Goal: Task Accomplishment & Management: Manage account settings

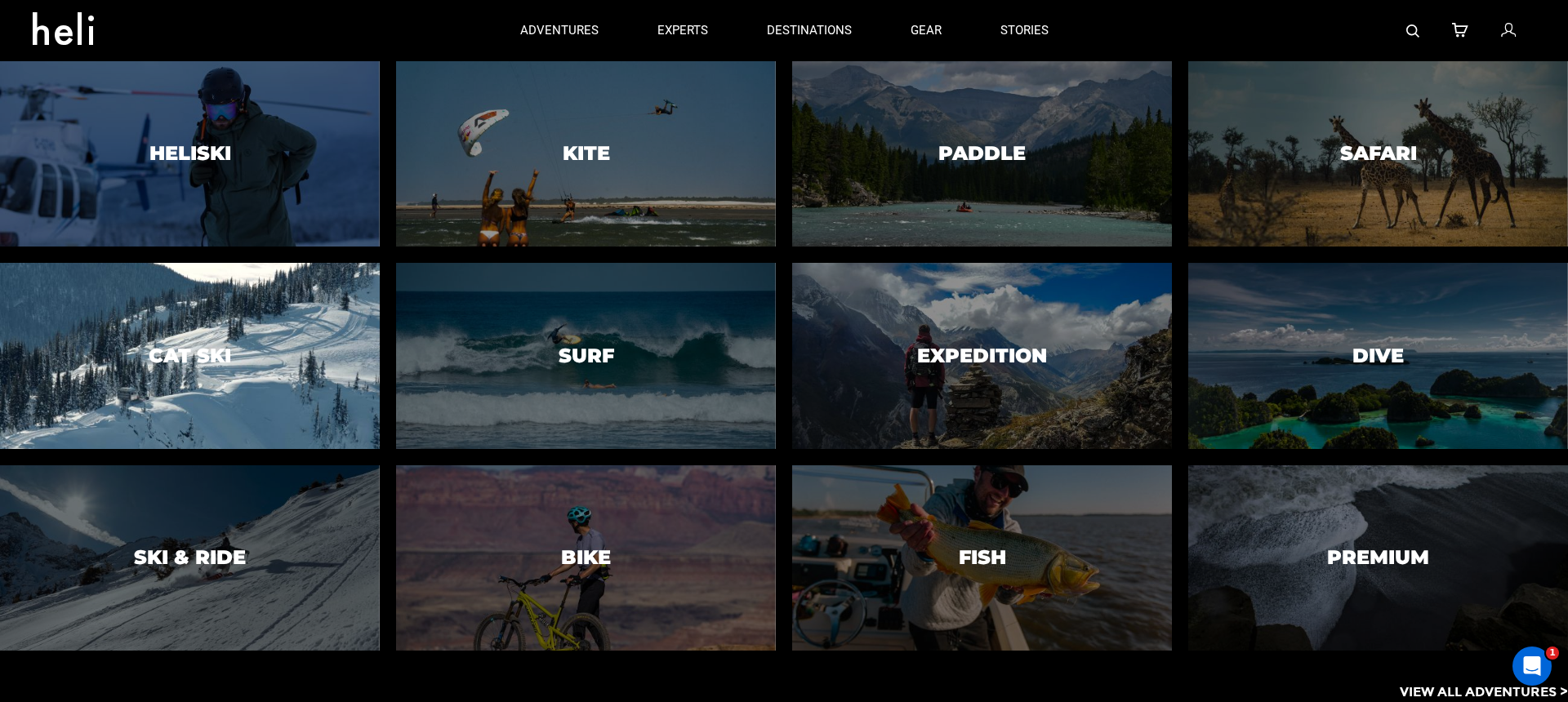
click at [255, 401] on div at bounding box center [189, 356] width 387 height 189
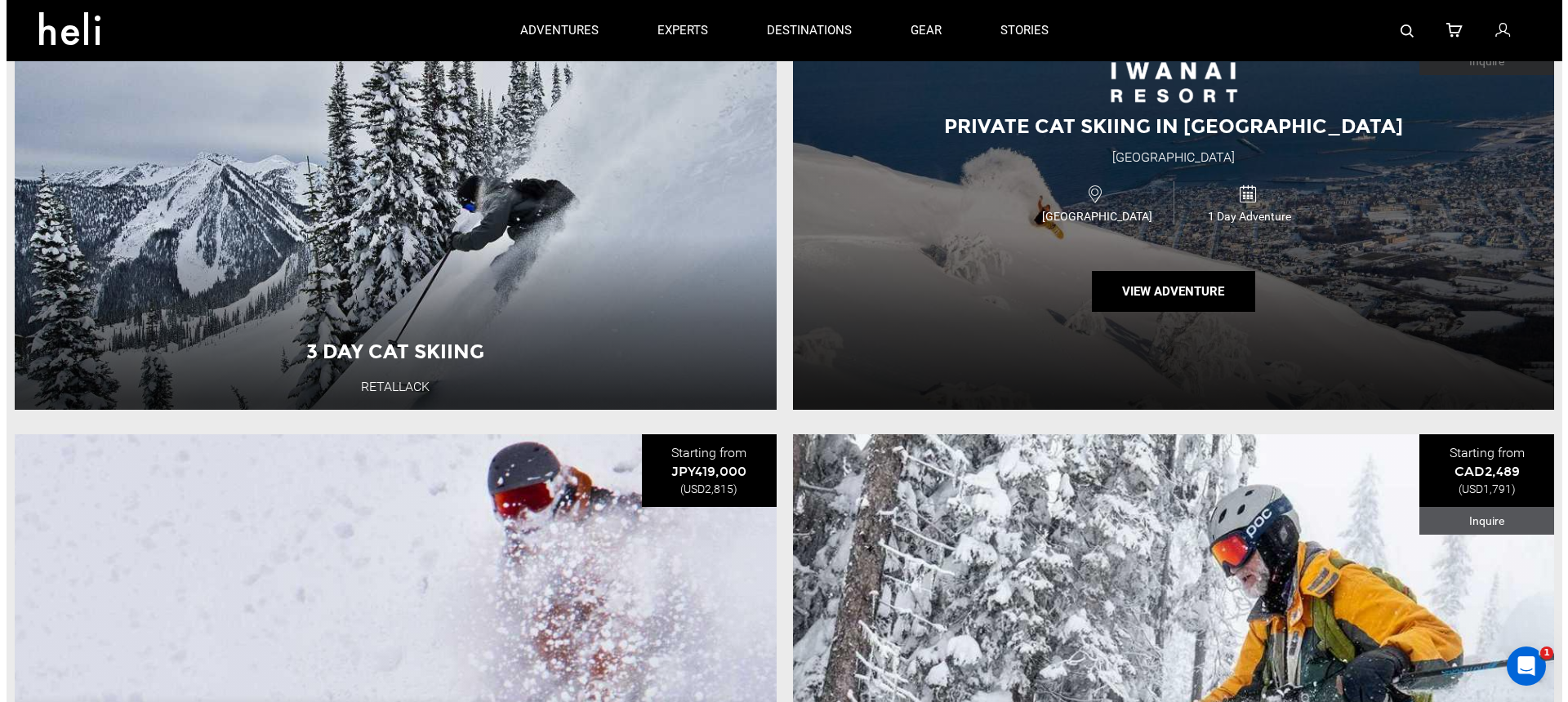
scroll to position [2526, 0]
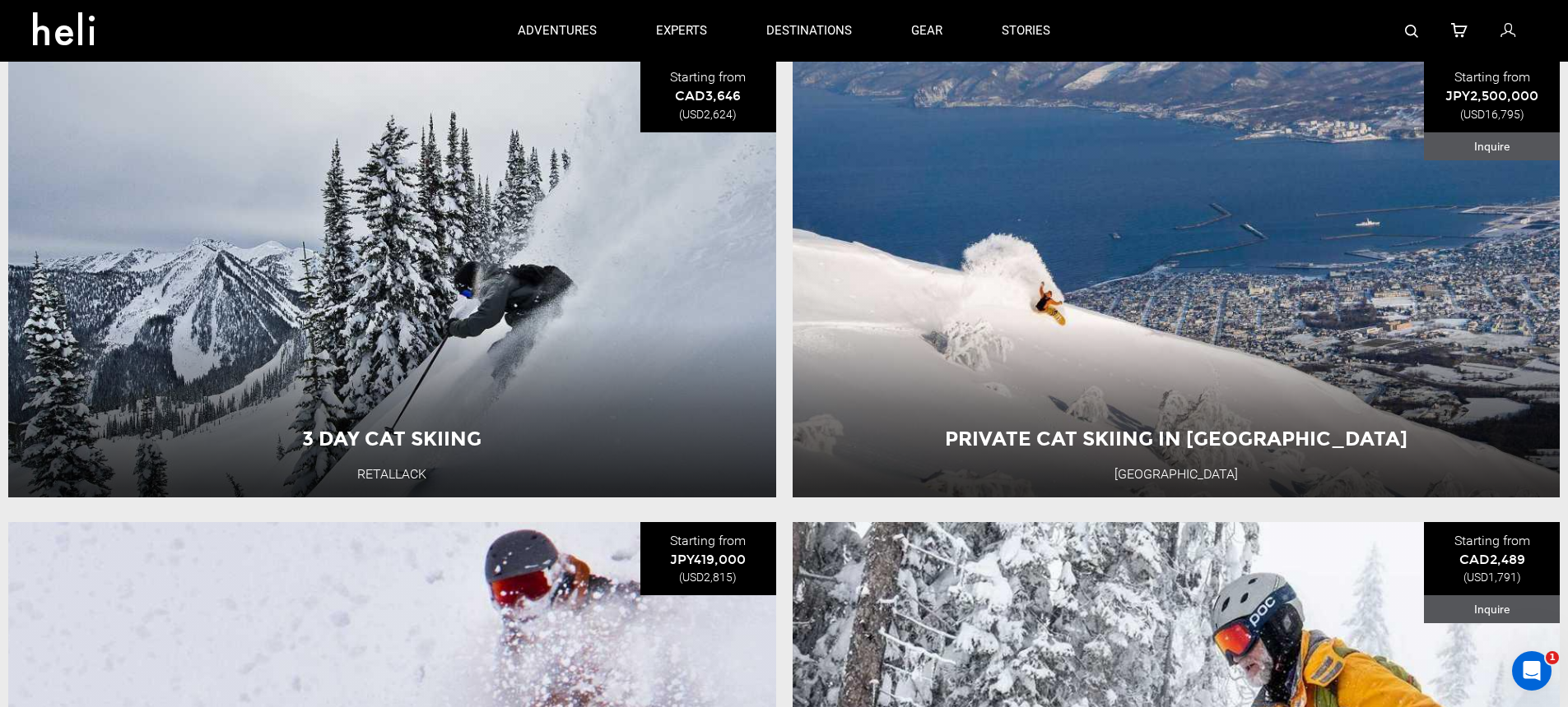
click at [1406, 32] on img at bounding box center [1411, 30] width 13 height 13
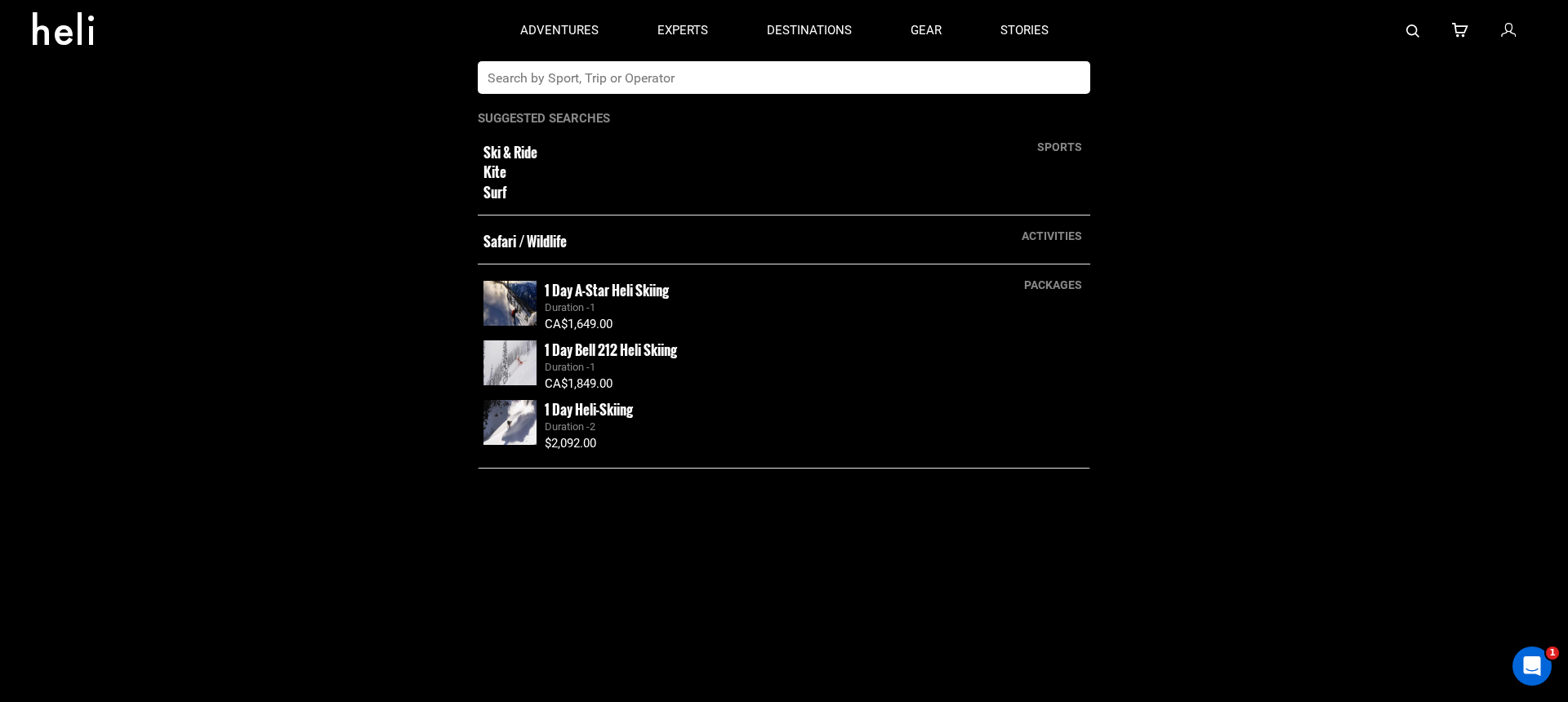
click at [838, 70] on input "text" at bounding box center [767, 78] width 579 height 33
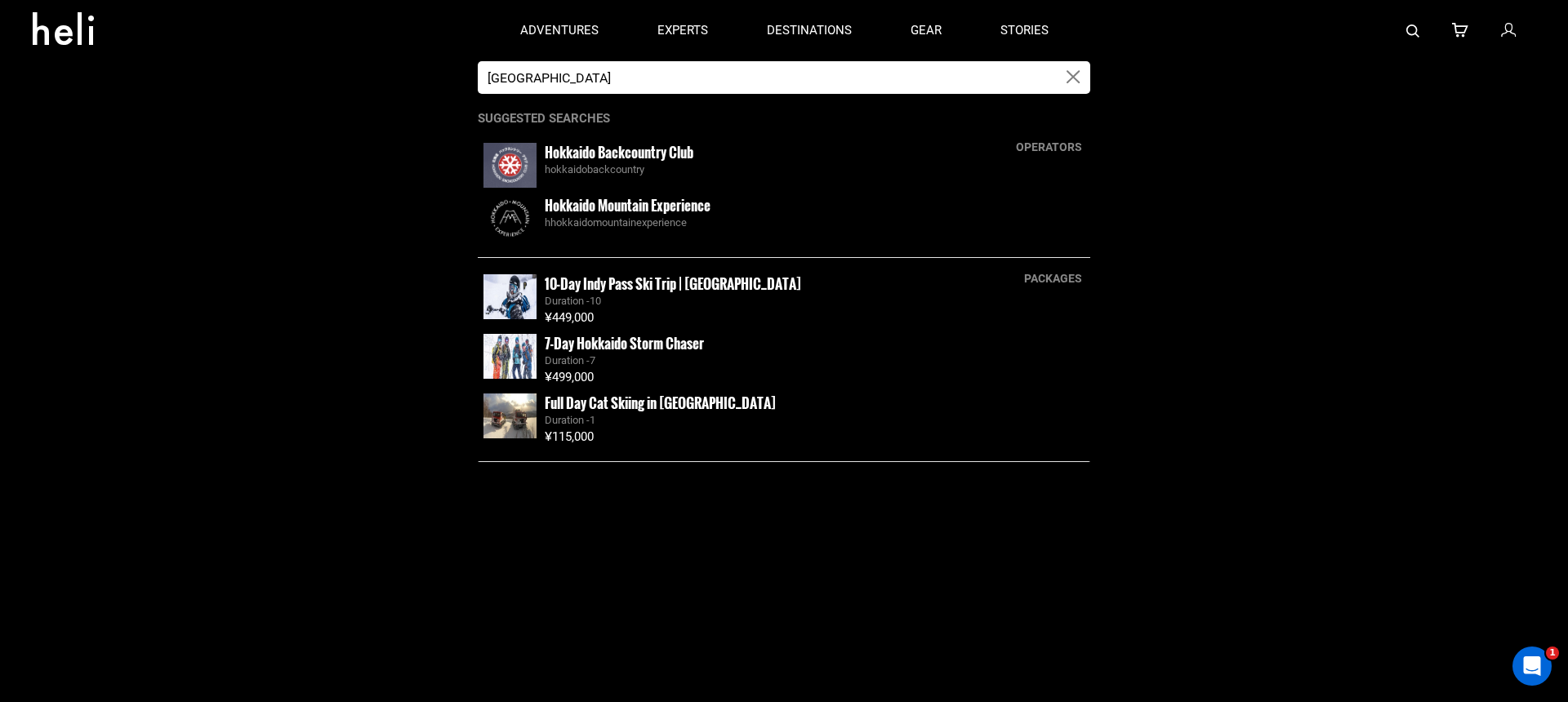
type input "hokkaido"
click at [674, 151] on small "Hokkaido Backcountry Club" at bounding box center [619, 152] width 148 height 20
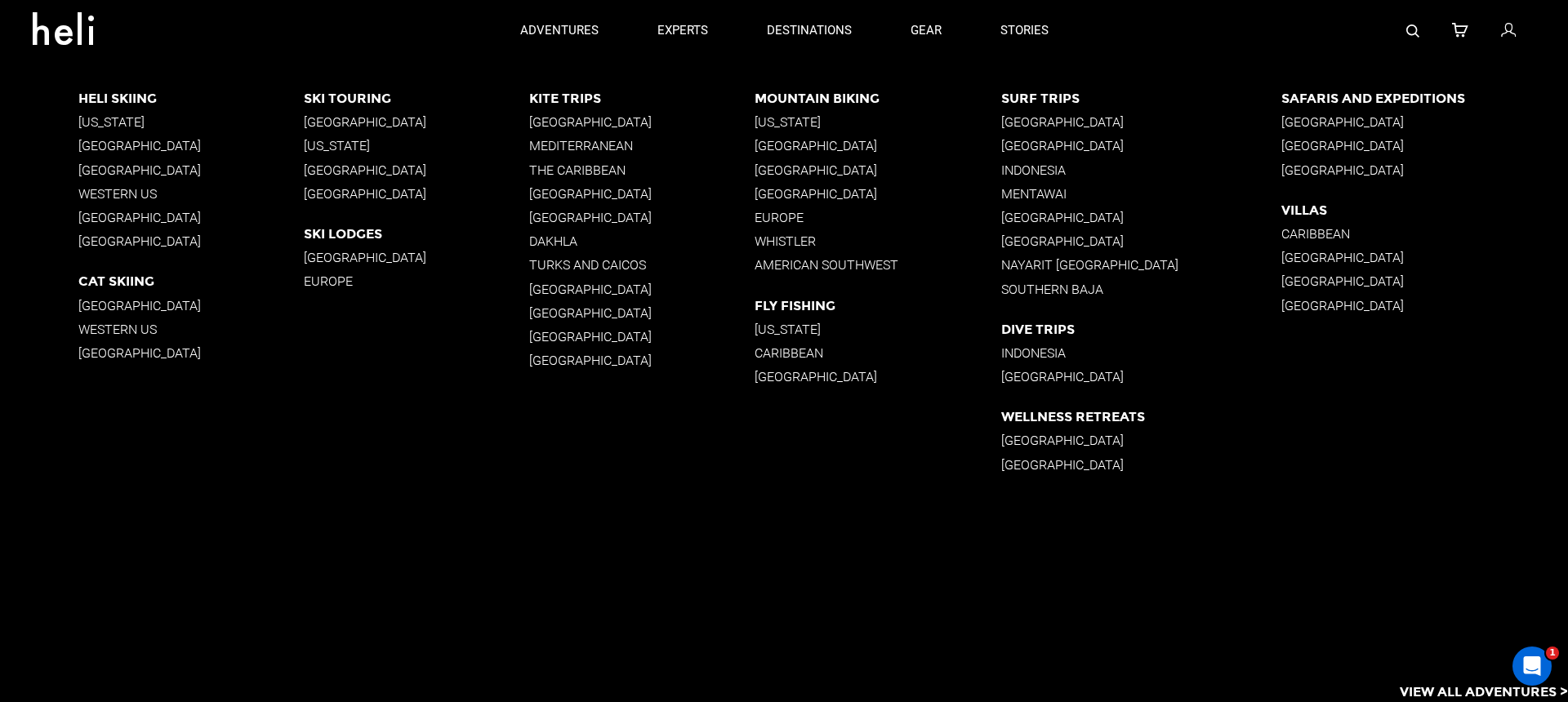
click at [95, 354] on p "[GEOGRAPHIC_DATA]" at bounding box center [190, 353] width 225 height 16
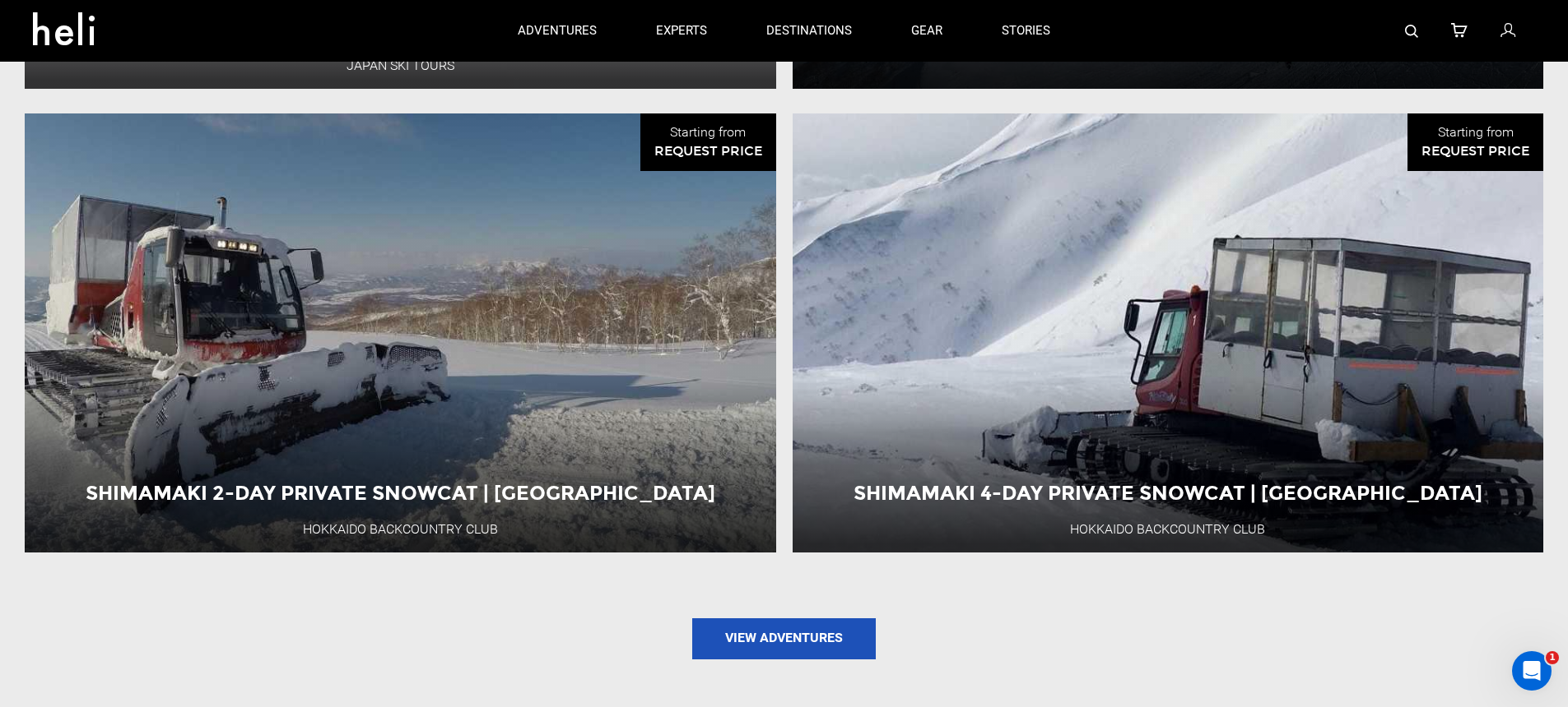
scroll to position [1948, 0]
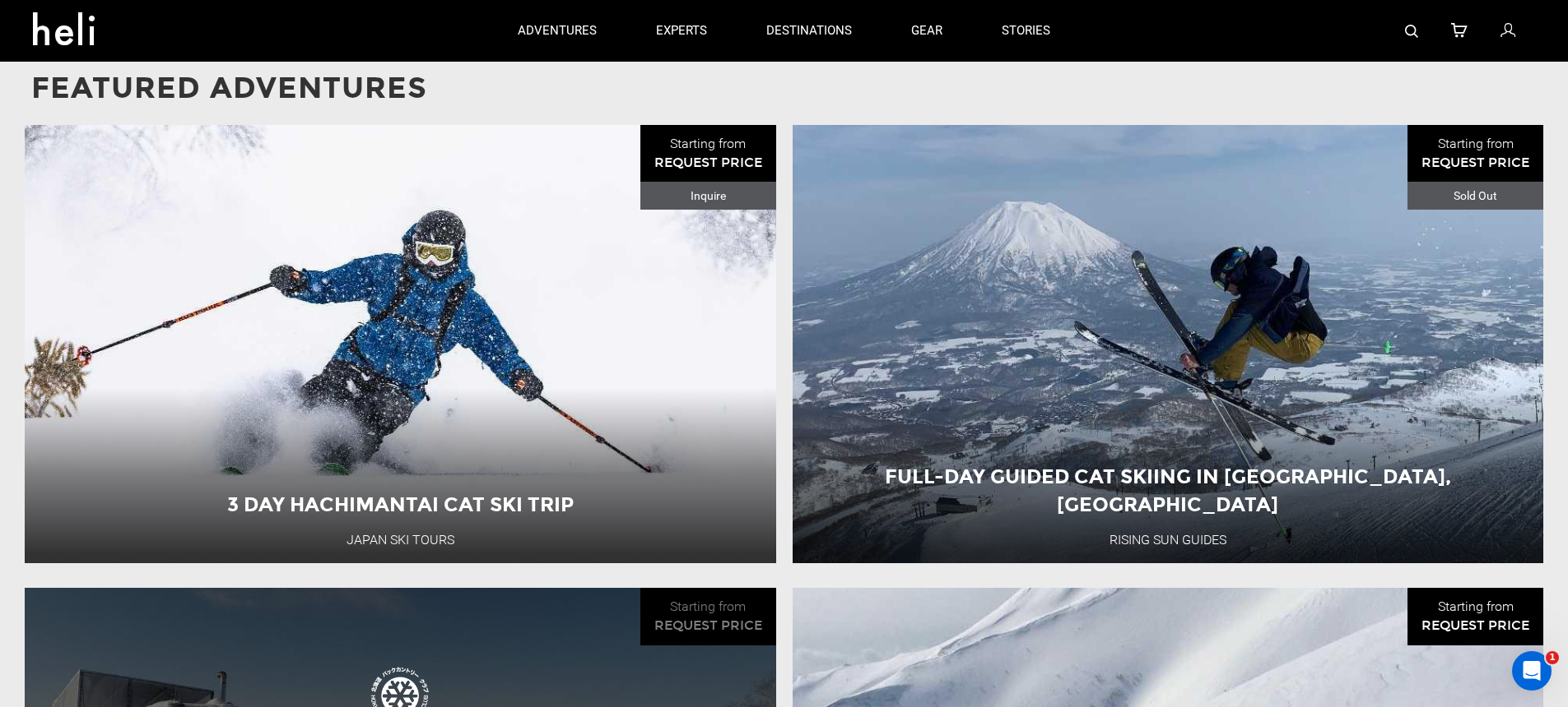
scroll to position [1399, 0]
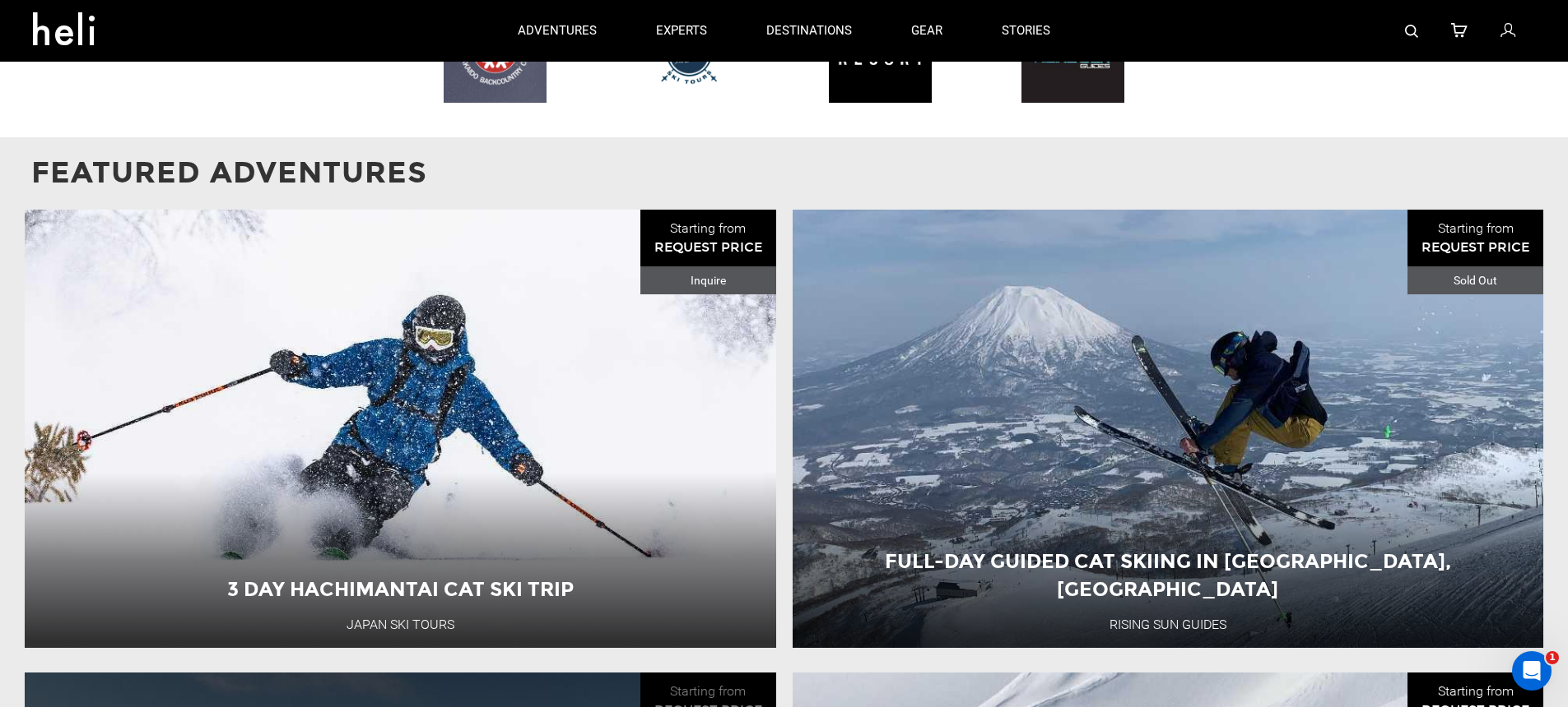
click at [586, 354] on div "3 Day Hachimantai Cat Ski Trip" at bounding box center [400, 341] width 388 height 27
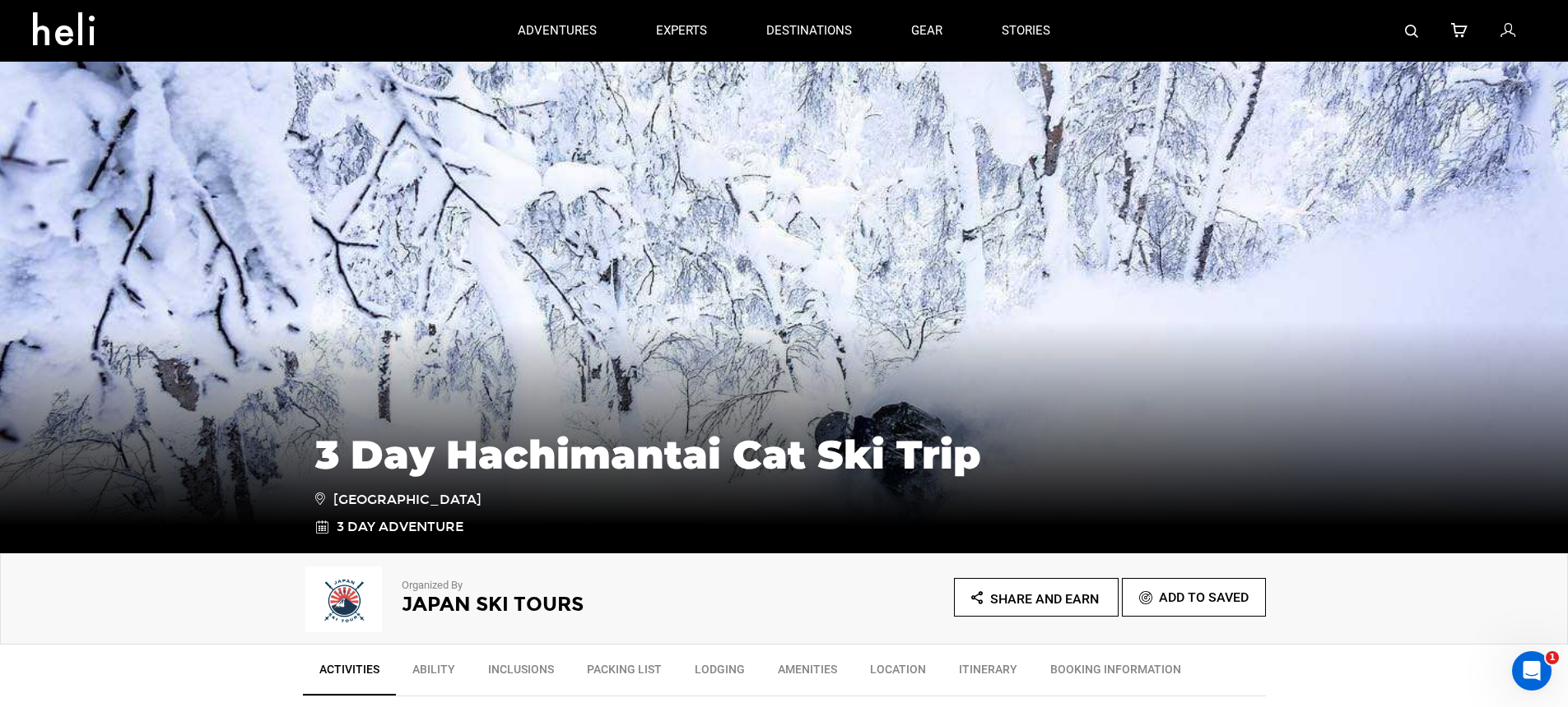
scroll to position [444, 0]
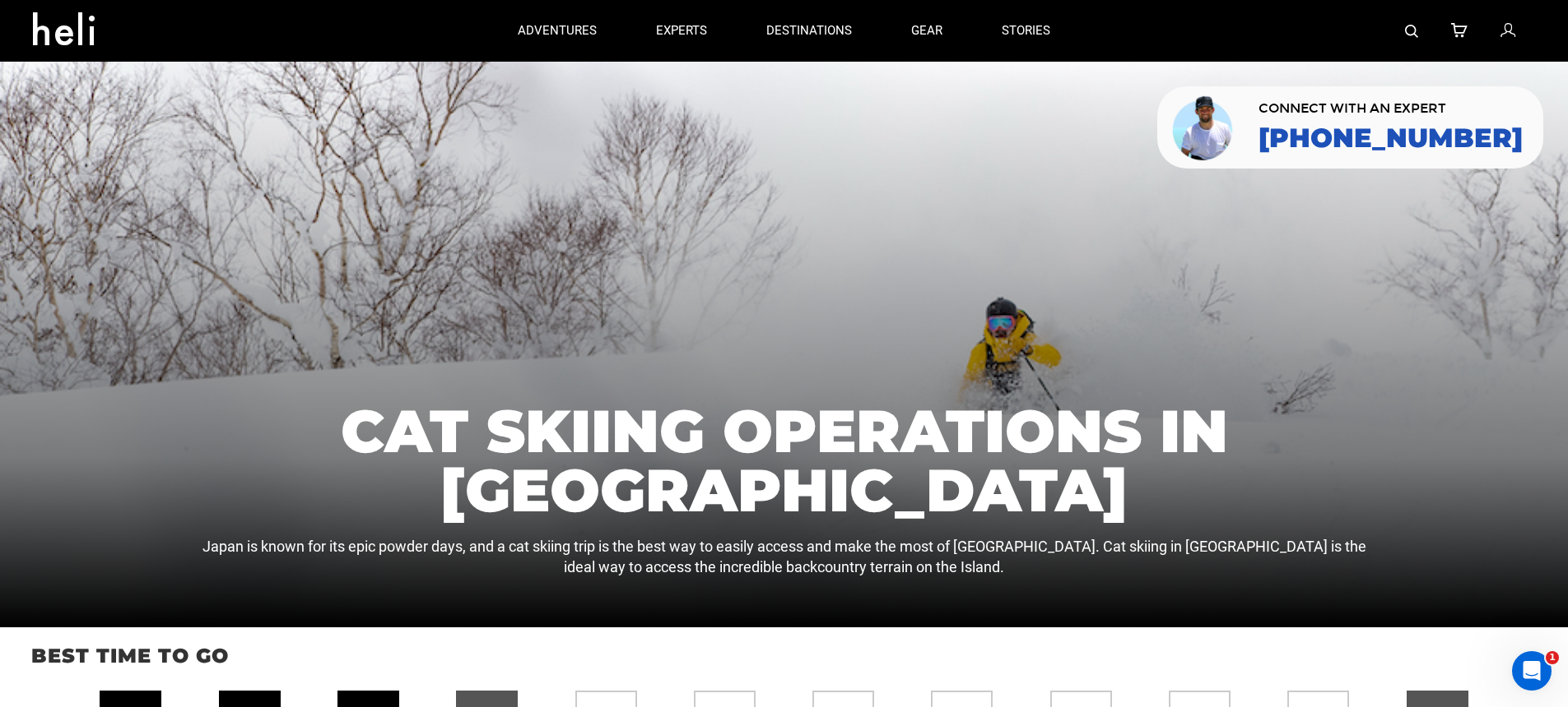
click at [1405, 28] on img at bounding box center [1411, 30] width 13 height 13
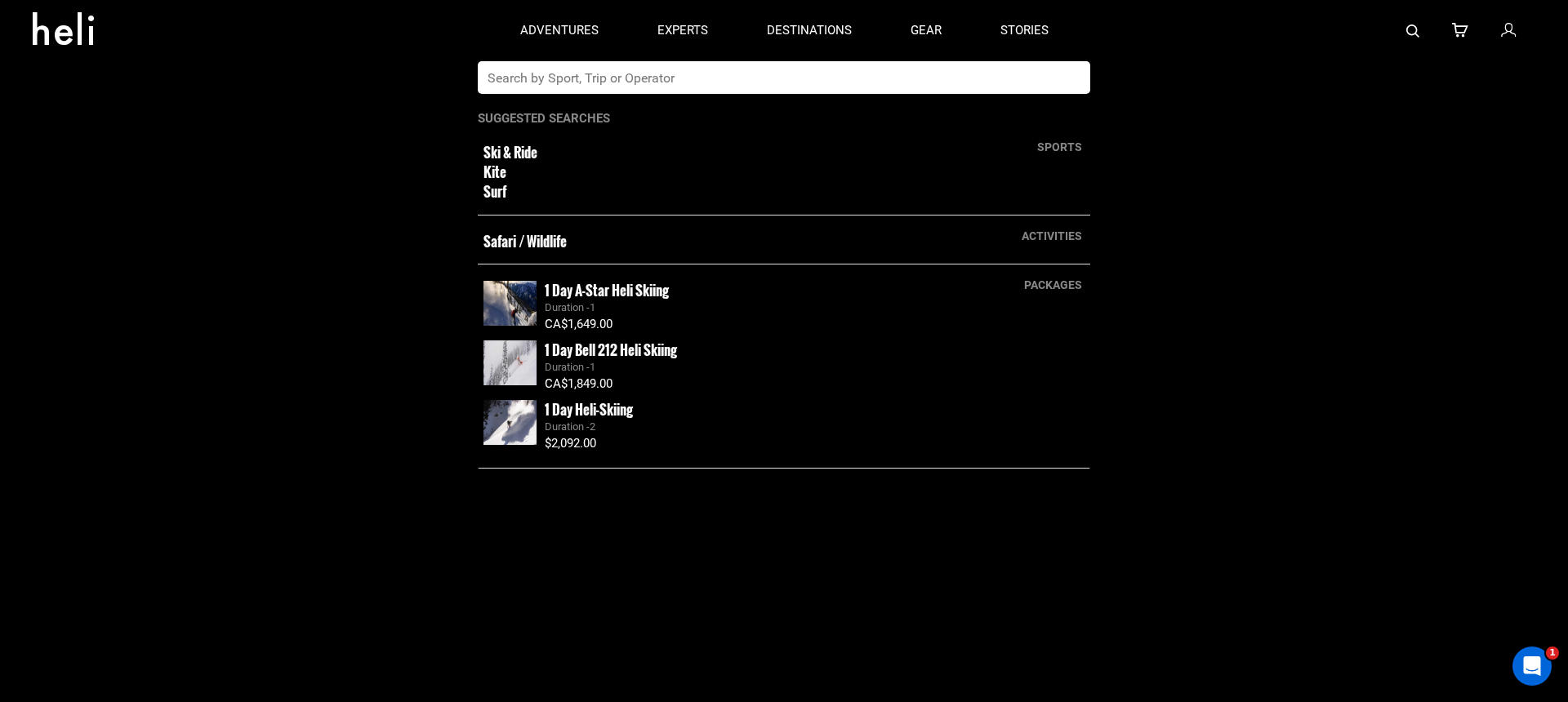
click at [728, 88] on input "text" at bounding box center [767, 78] width 579 height 33
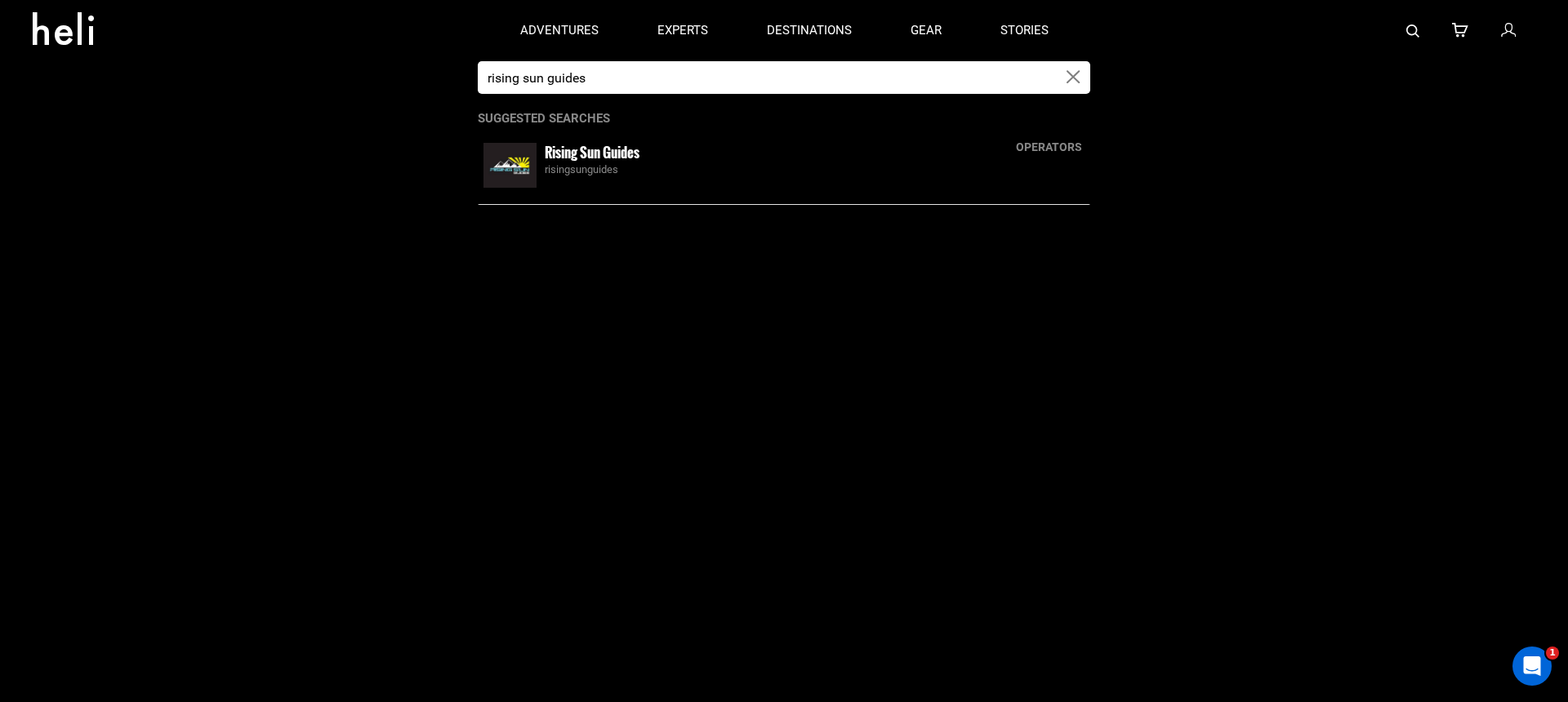
type input "rising sun guides"
click at [624, 148] on small "Rising Sun Guides" at bounding box center [592, 152] width 95 height 20
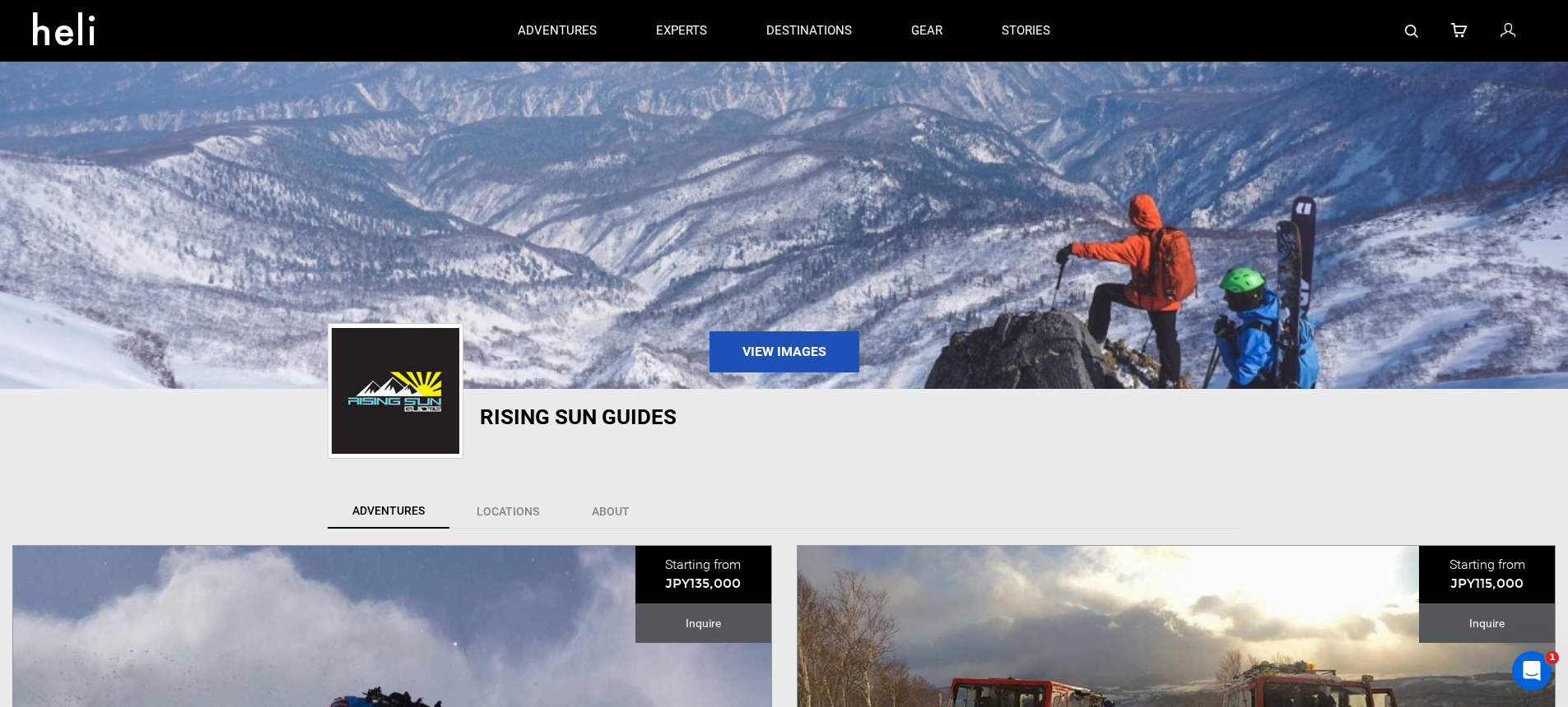
scroll to position [281, 0]
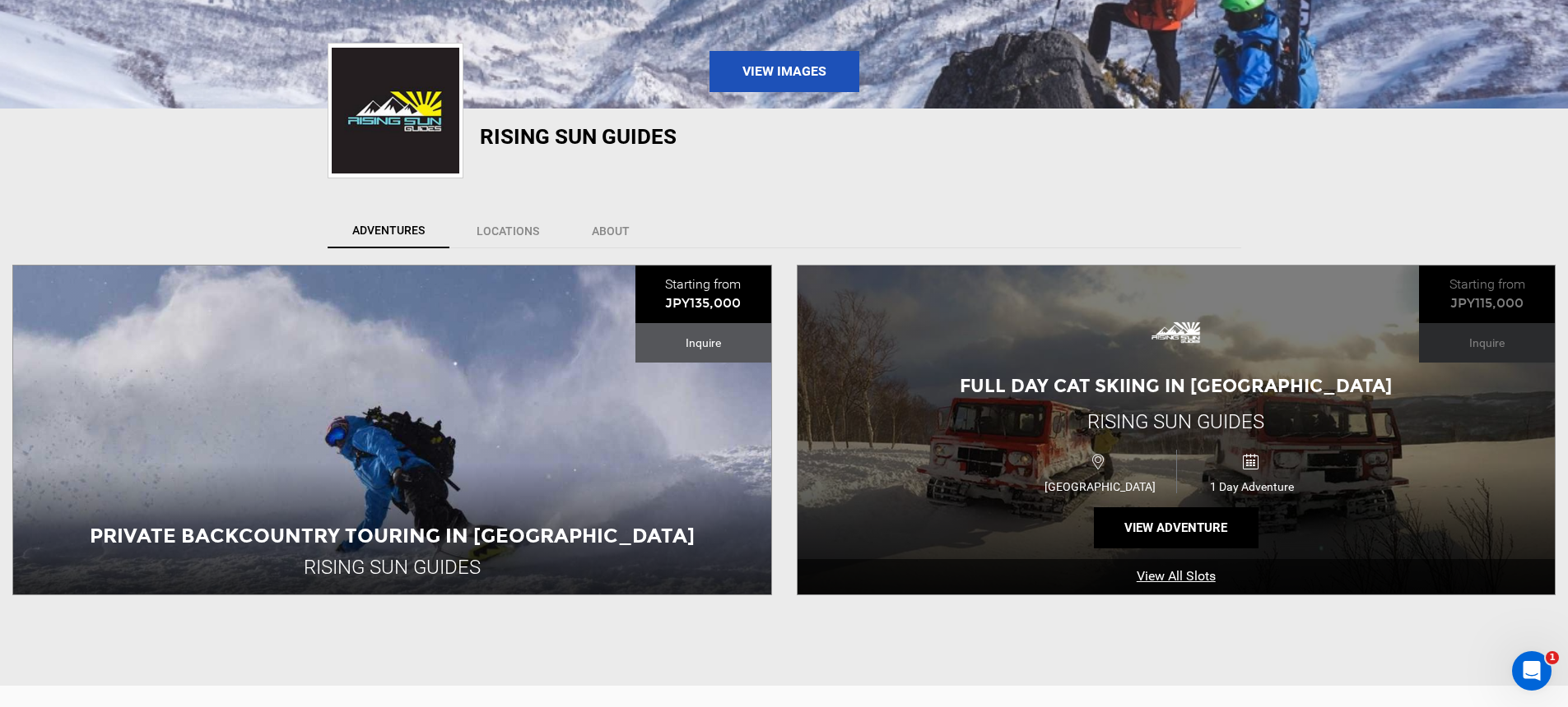
click at [1037, 351] on div "Full Day Cat Skiing in [GEOGRAPHIC_DATA] Rising Sun Guides [GEOGRAPHIC_DATA] 1 …" at bounding box center [1177, 430] width 758 height 329
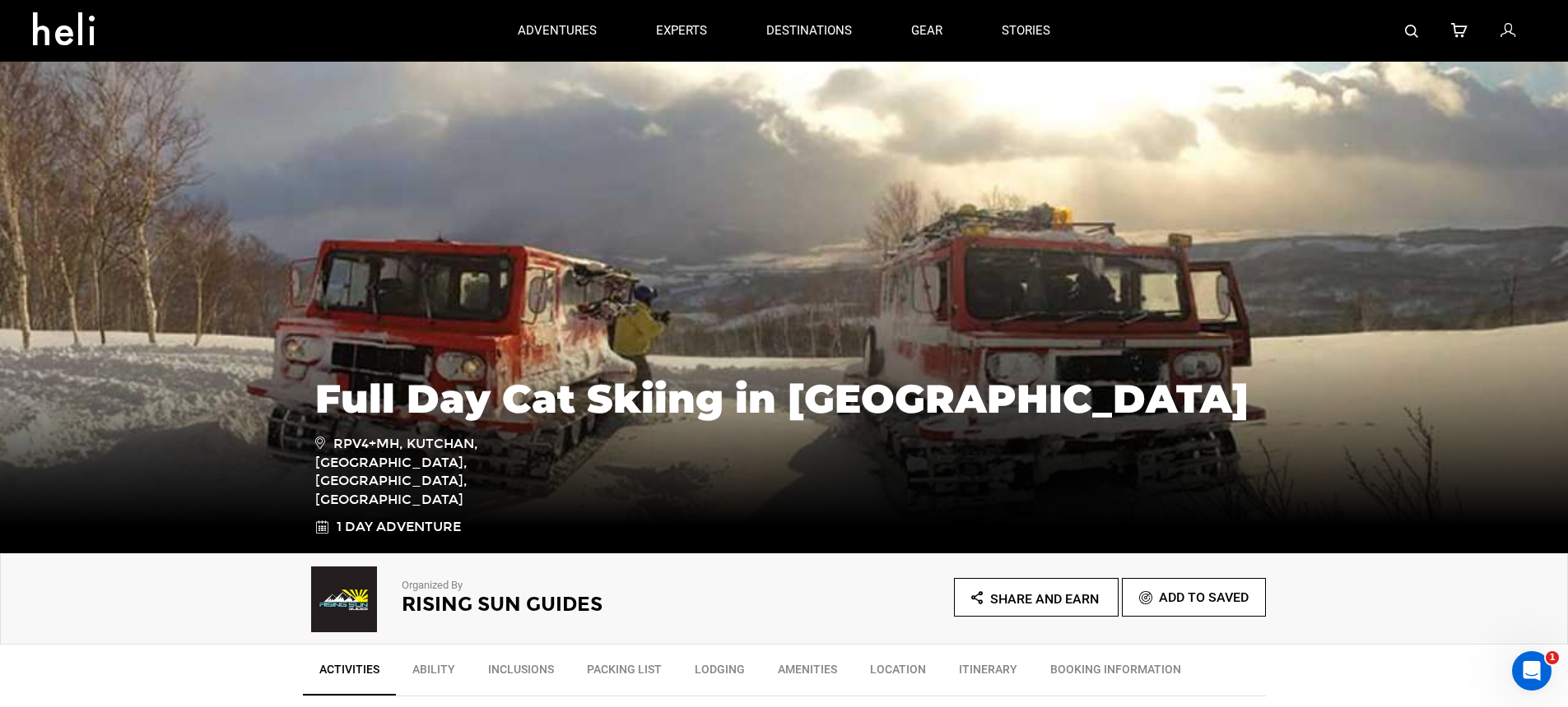
click at [1409, 33] on img at bounding box center [1411, 30] width 13 height 13
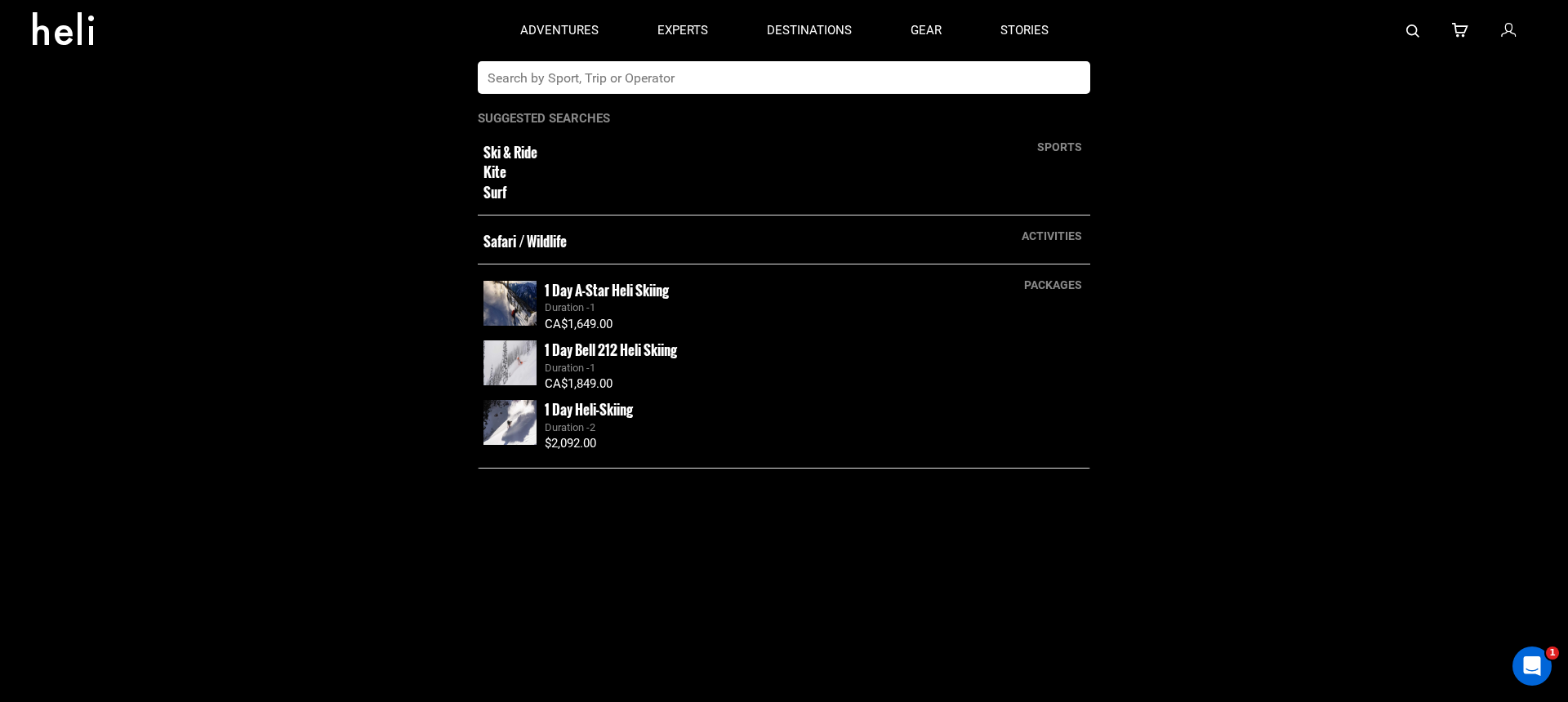
click at [748, 79] on input "text" at bounding box center [767, 78] width 579 height 33
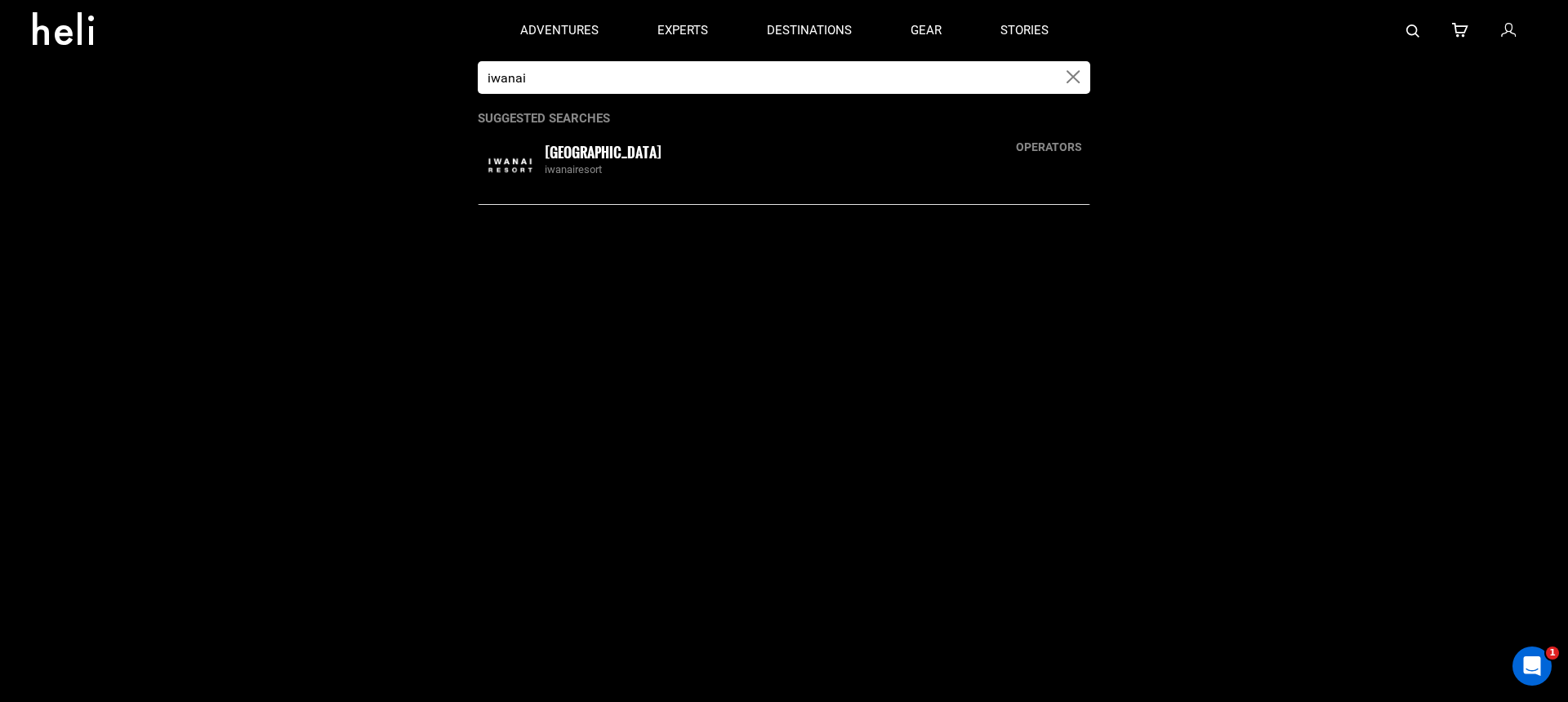
type input "iwanai"
click at [695, 178] on div "[GEOGRAPHIC_DATA] iwanairesort" at bounding box center [784, 165] width 612 height 53
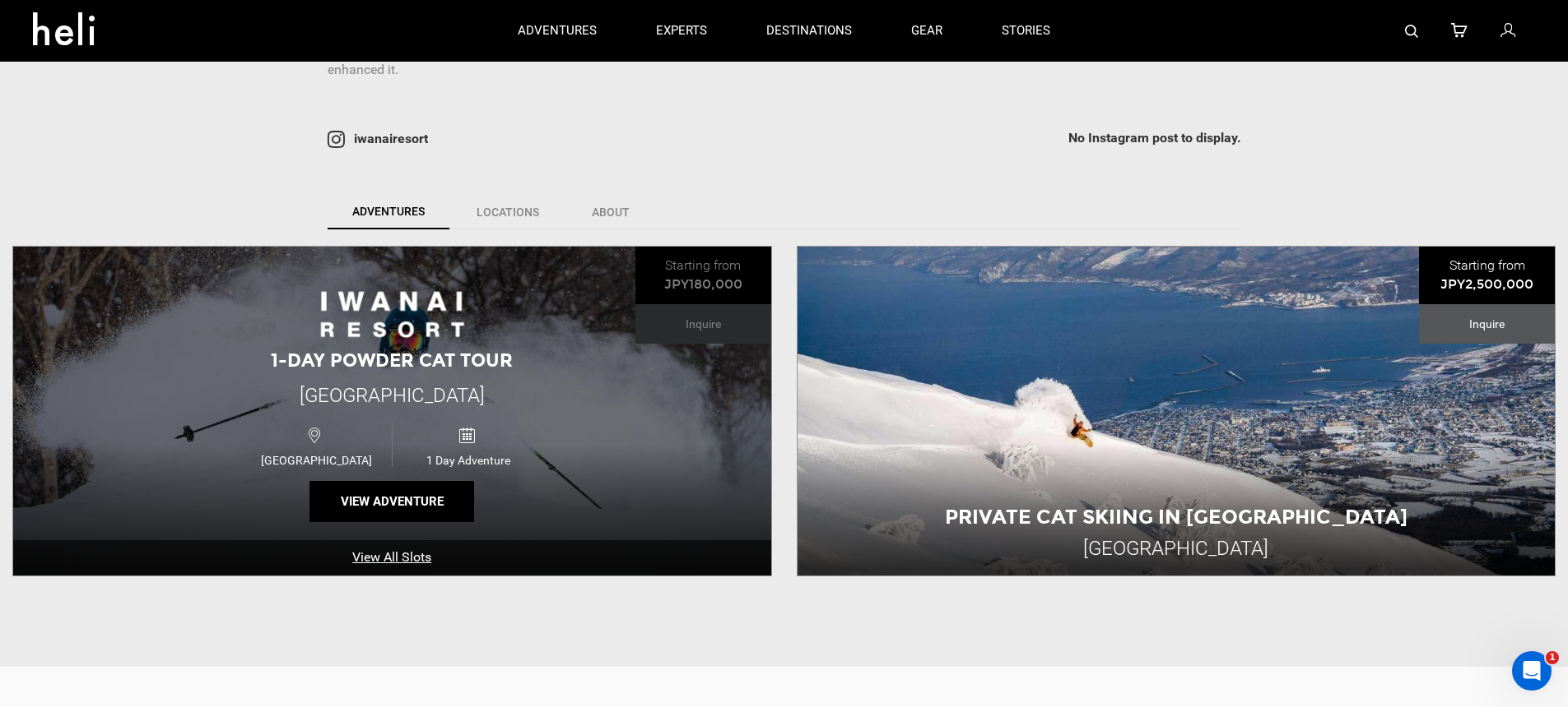
scroll to position [444, 0]
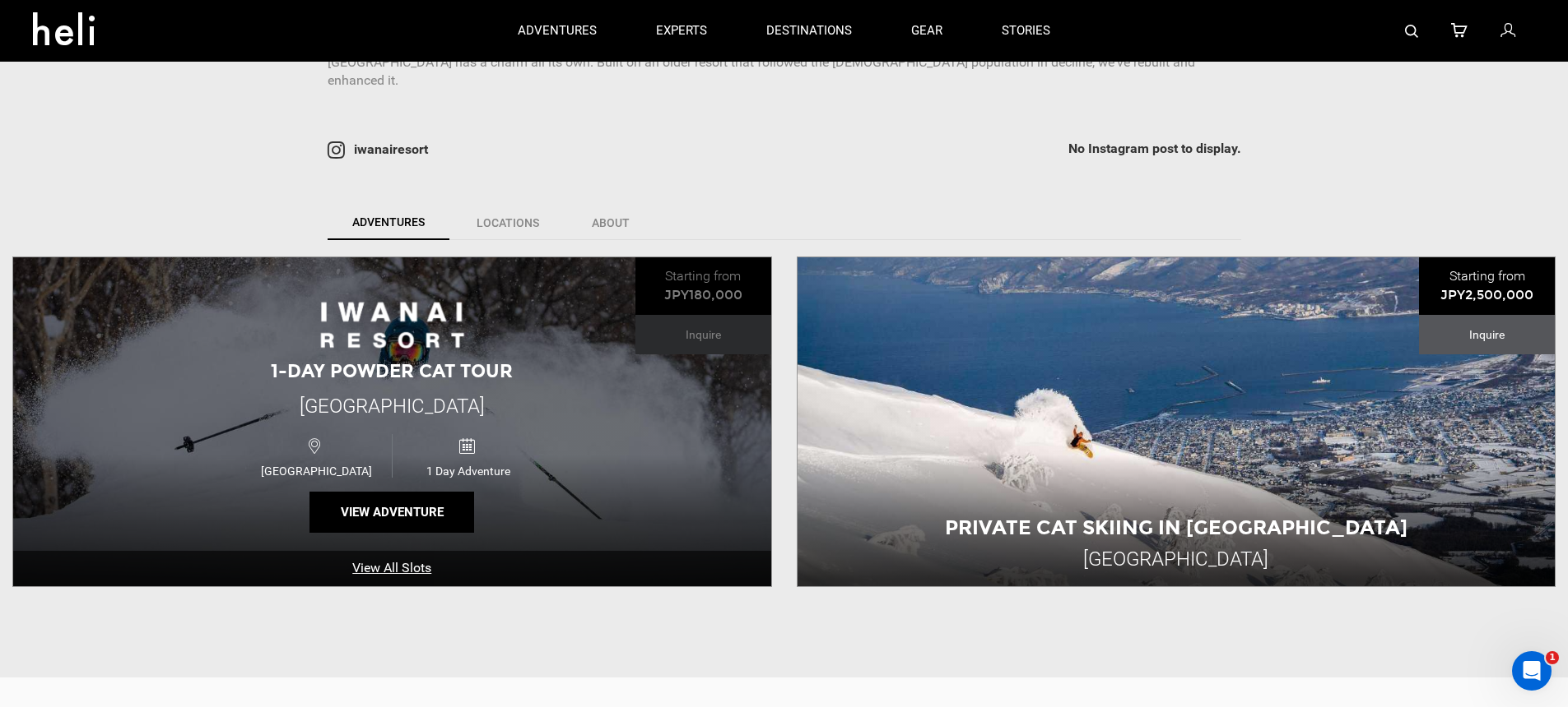
click at [614, 382] on div "1-Day Powder CAT Tour [GEOGRAPHIC_DATA] [GEOGRAPHIC_DATA] 1 Day Adventure View …" at bounding box center [392, 421] width 758 height 329
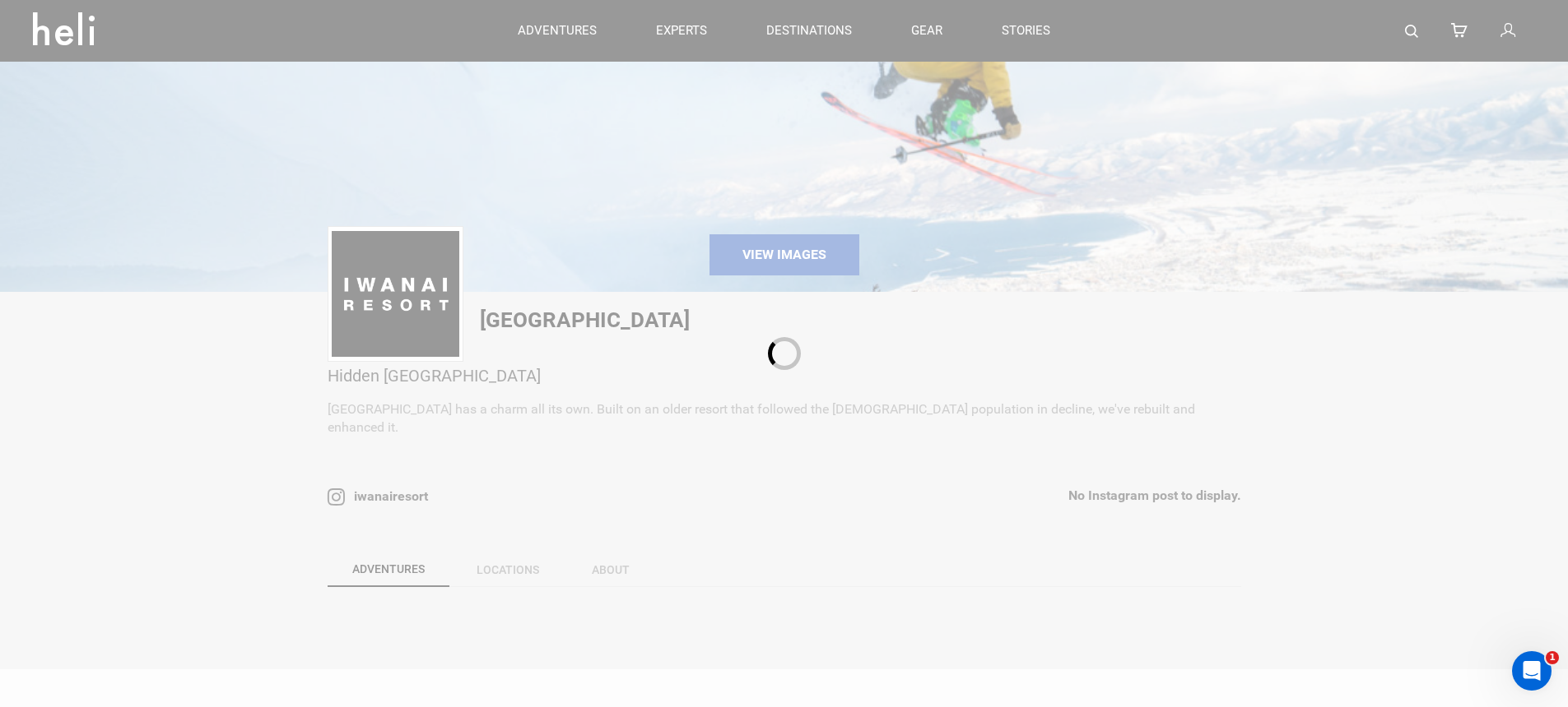
scroll to position [435, 0]
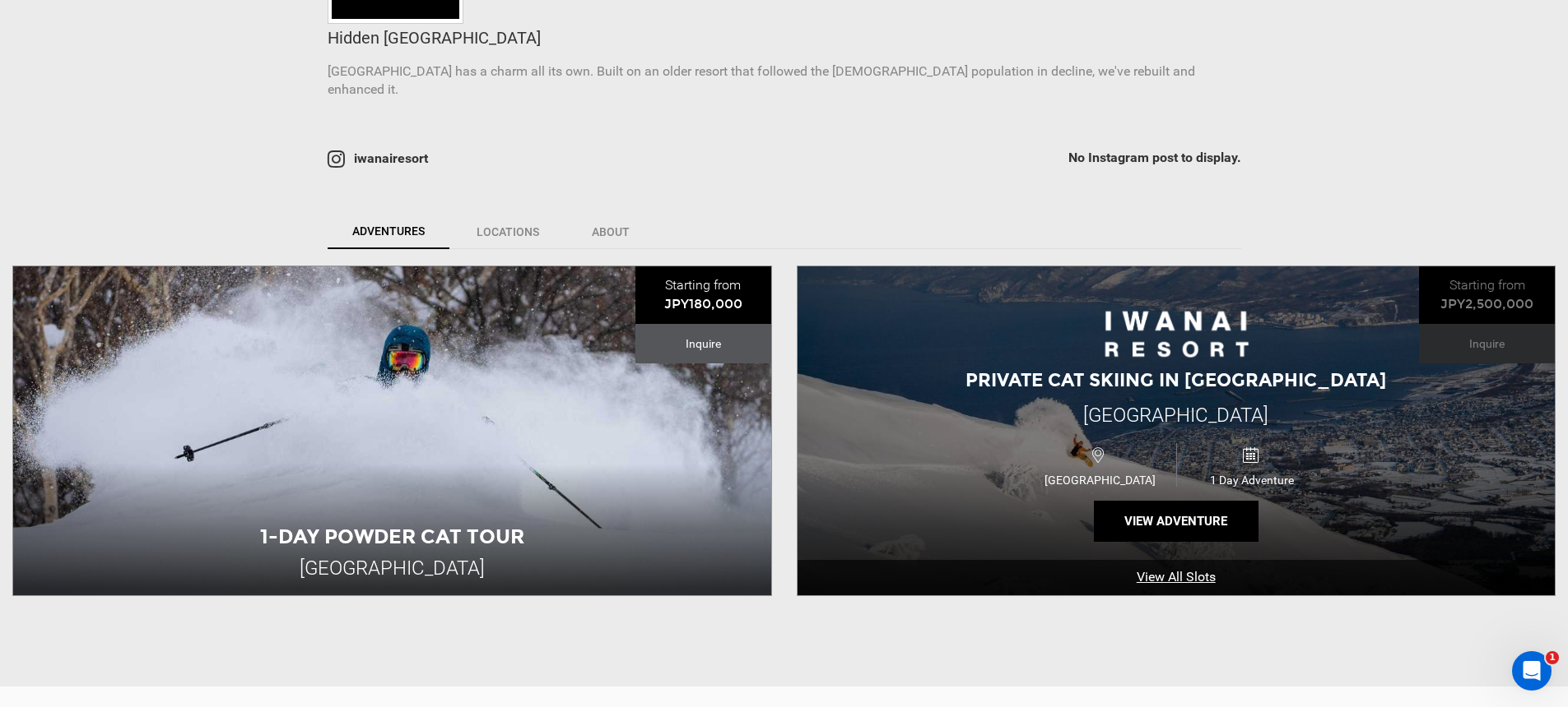
click at [1133, 444] on div "[GEOGRAPHIC_DATA]" at bounding box center [1100, 465] width 151 height 43
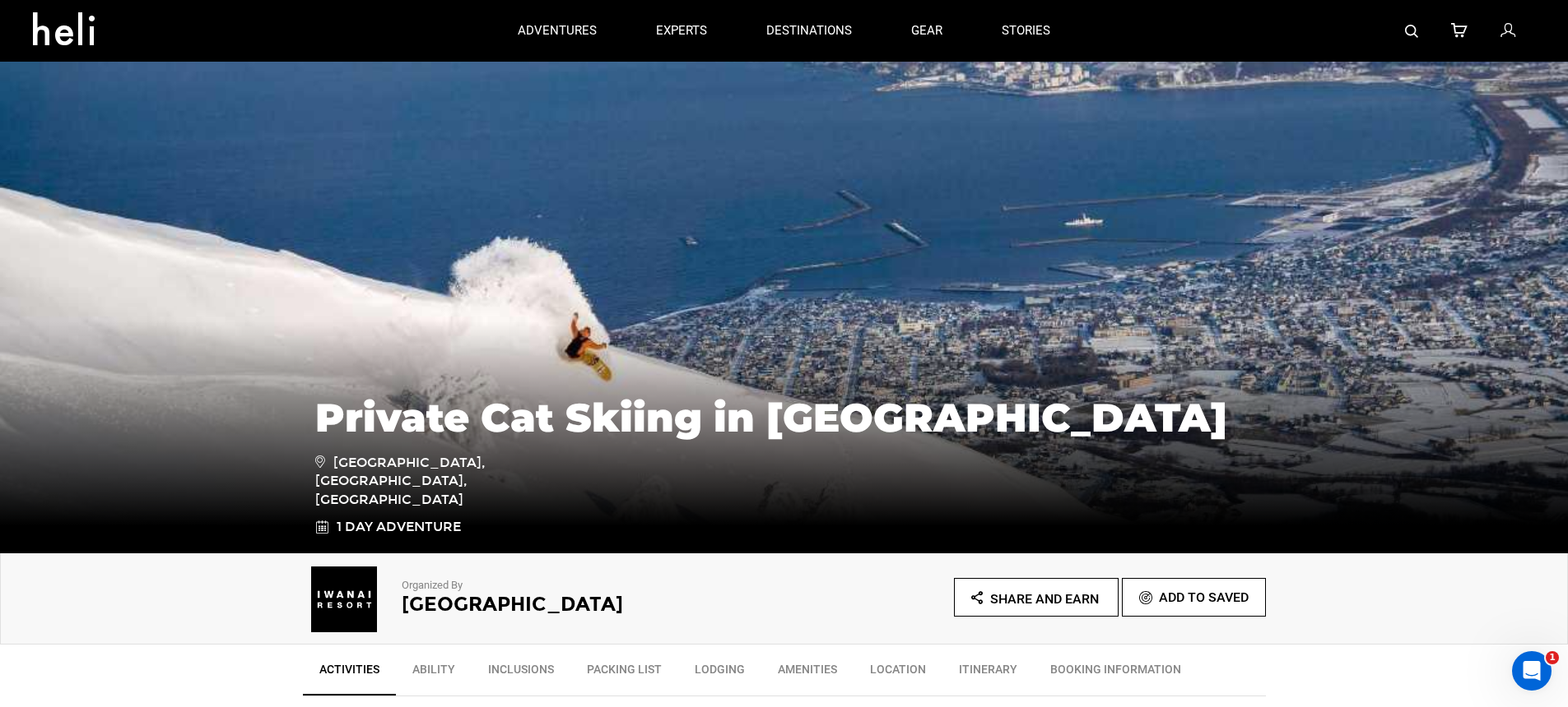
click at [1411, 27] on img at bounding box center [1411, 30] width 13 height 13
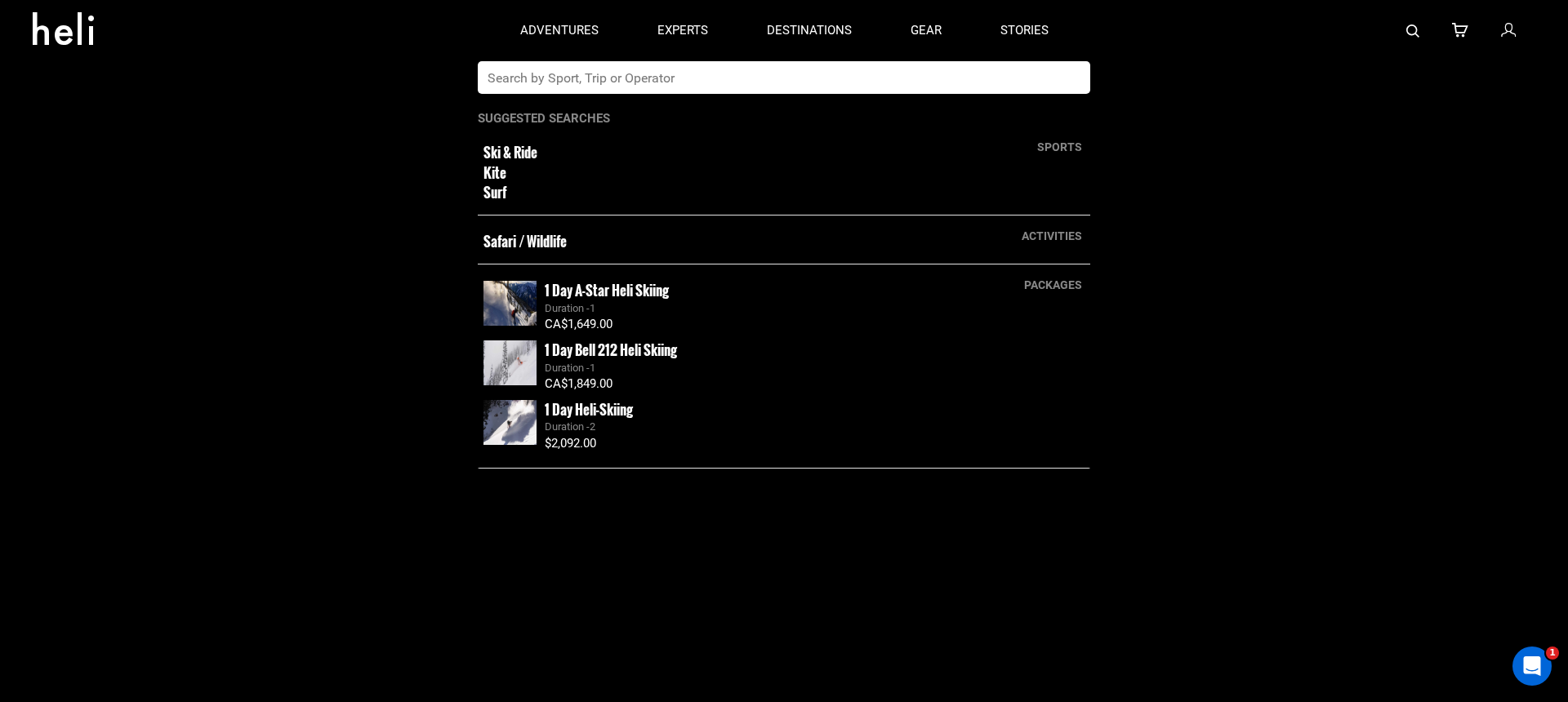
click at [868, 94] on app-search-panel "sports Ski & Ride Kite Surf activities Safari / Wildlife packages 1 Day A-Star …" at bounding box center [784, 382] width 1568 height 642
click at [871, 77] on input "text" at bounding box center [767, 78] width 579 height 33
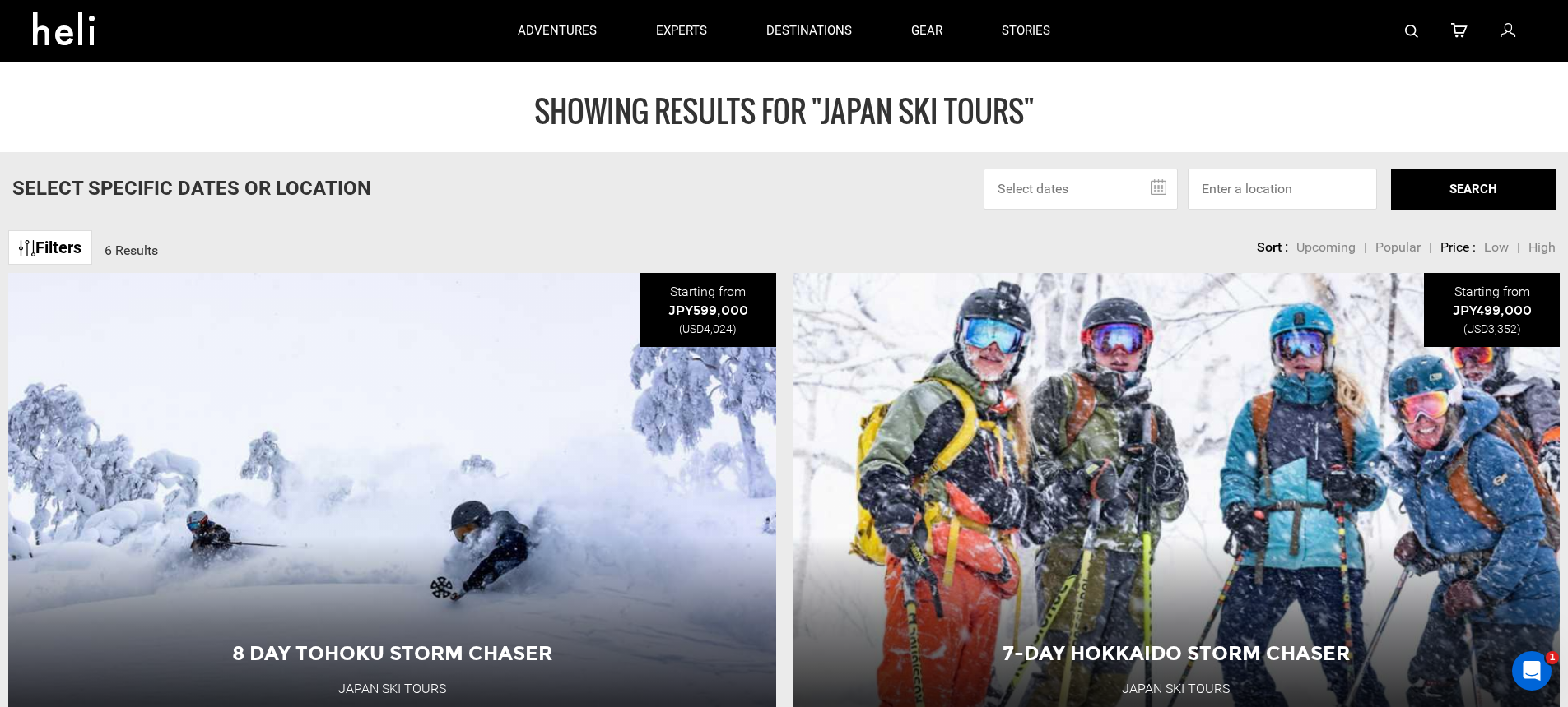
click at [1409, 33] on img at bounding box center [1411, 30] width 13 height 13
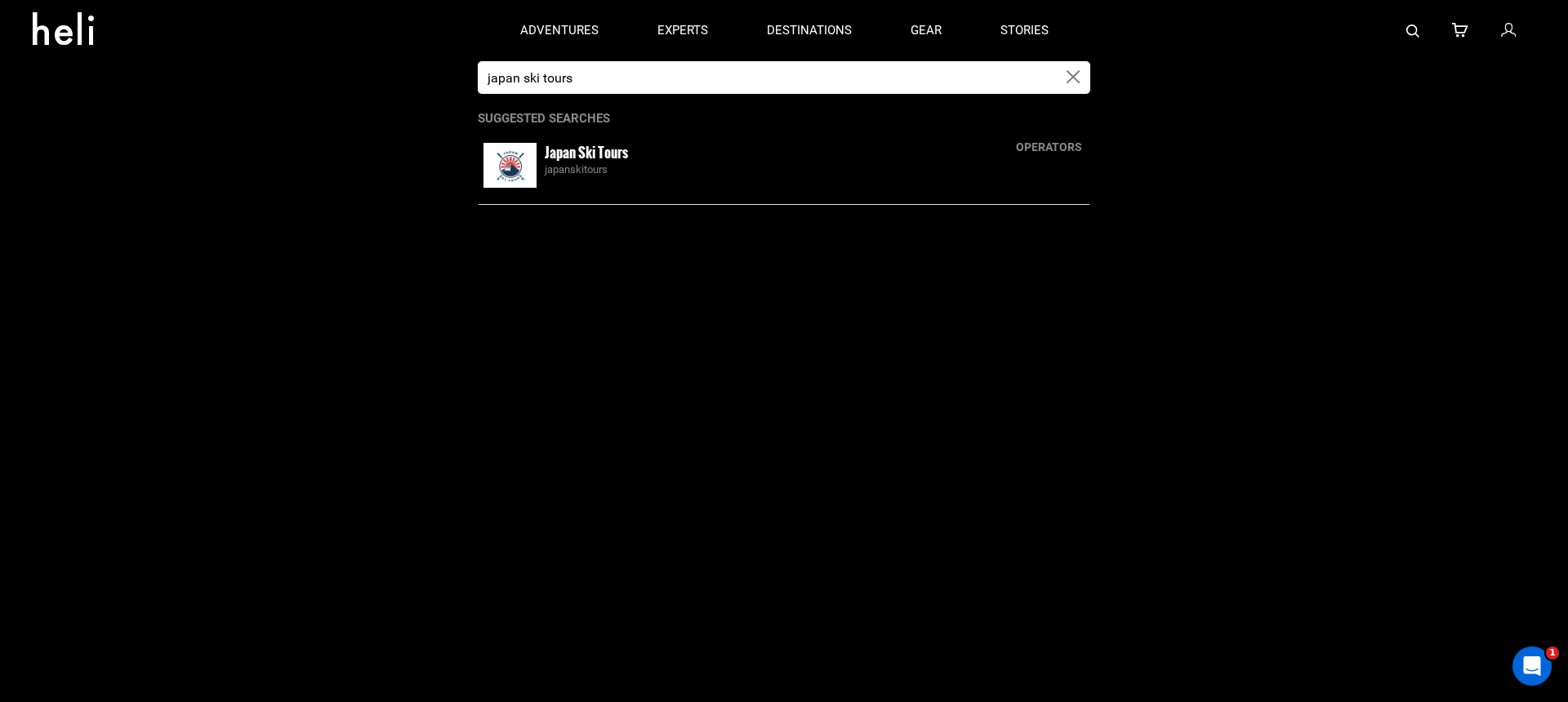
click at [767, 70] on input "japan ski tours" at bounding box center [767, 78] width 579 height 33
click at [767, 68] on input "japan ski tours" at bounding box center [767, 78] width 579 height 33
click at [767, 67] on input "japan ski tours" at bounding box center [767, 78] width 579 height 33
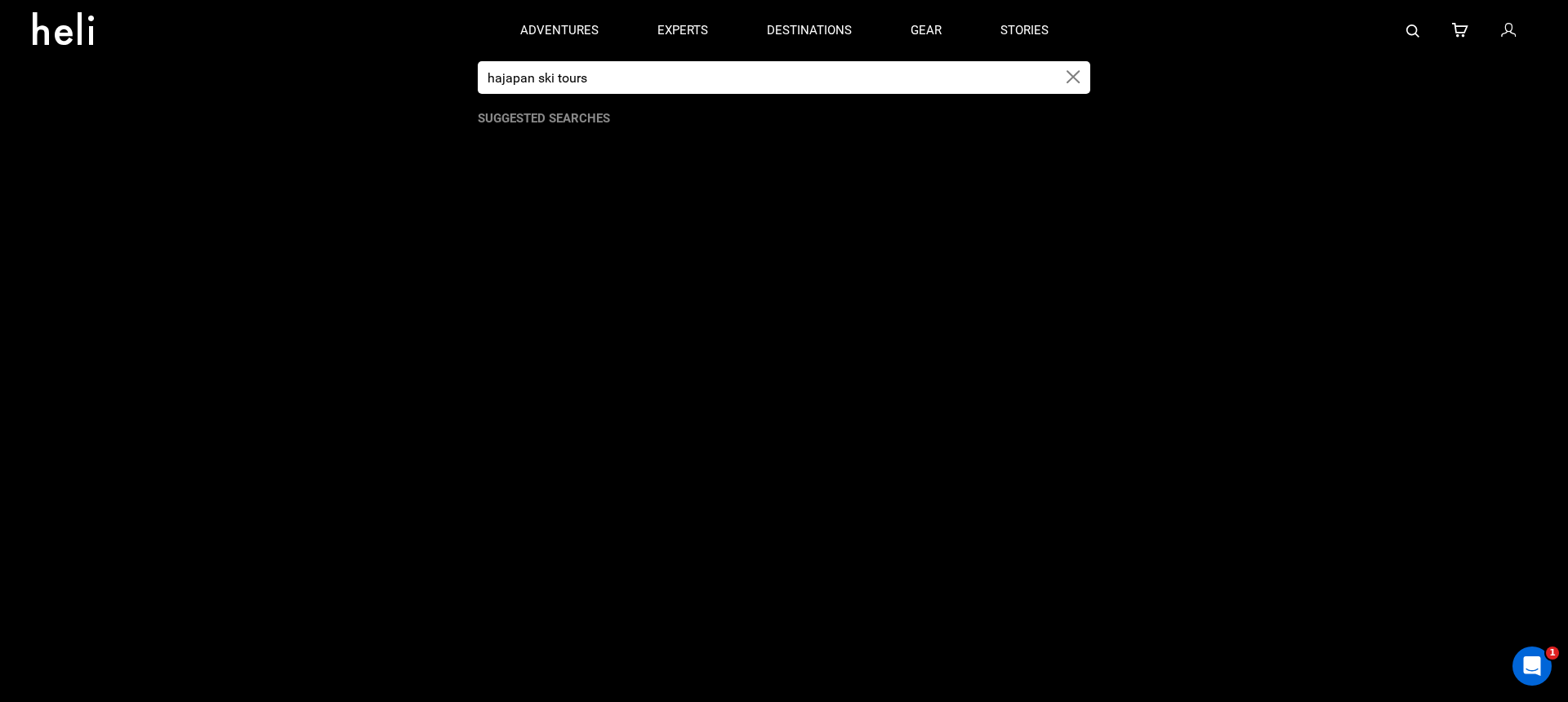
click at [772, 70] on input "hajapan ski tours" at bounding box center [767, 78] width 579 height 33
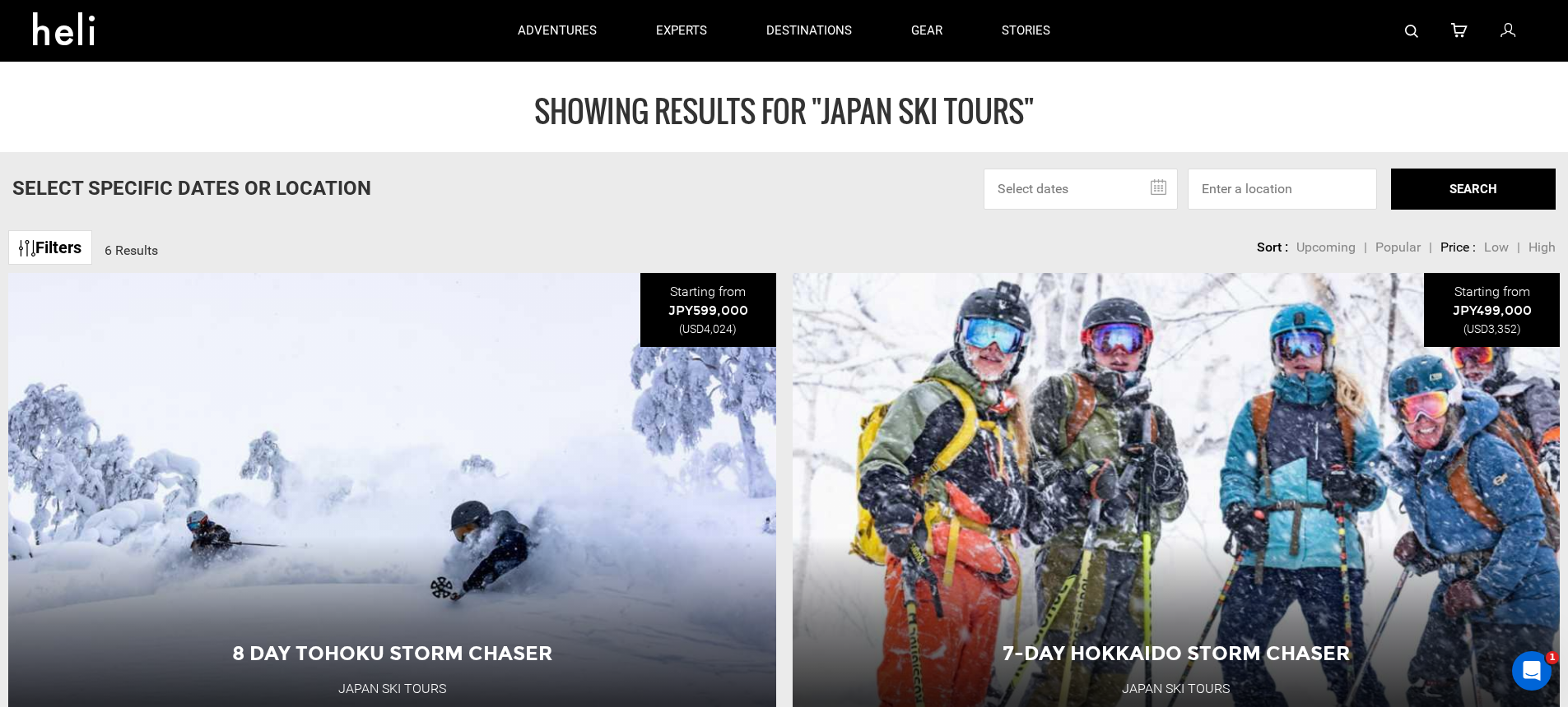
click at [1416, 29] on img at bounding box center [1411, 30] width 13 height 13
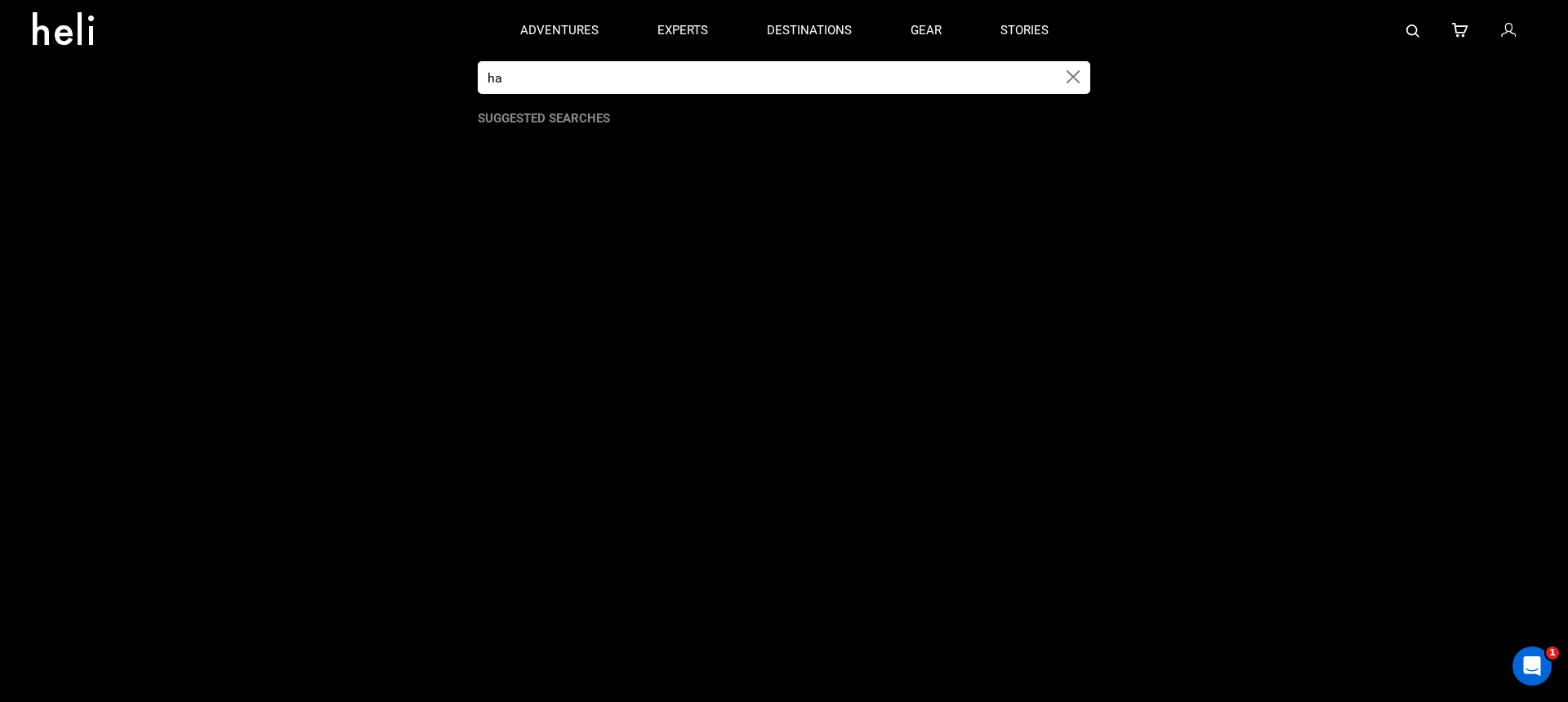
type input "h"
type input "H"
type input "[PERSON_NAME]"
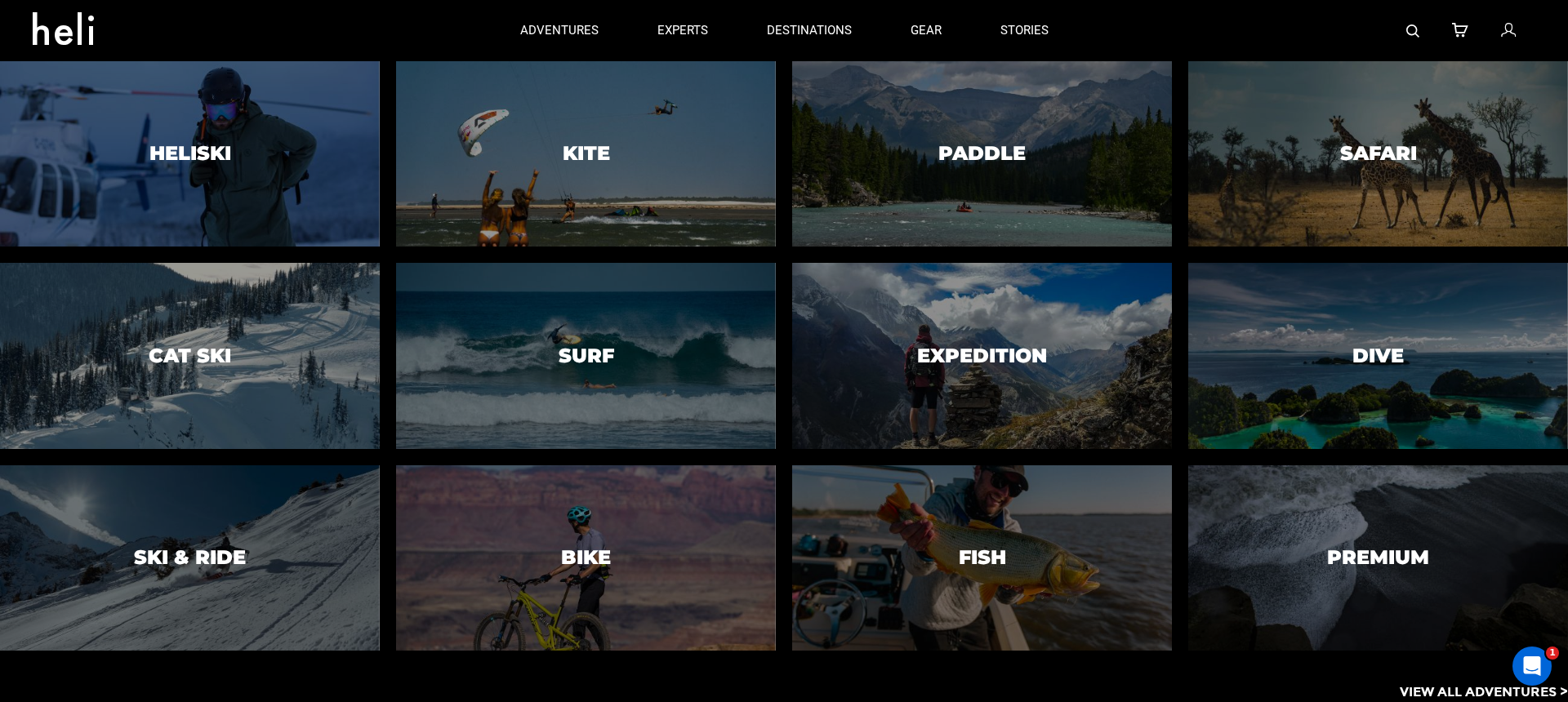
drag, startPoint x: 307, startPoint y: 344, endPoint x: 435, endPoint y: 320, distance: 130.2
click at [307, 342] on div at bounding box center [189, 356] width 387 height 189
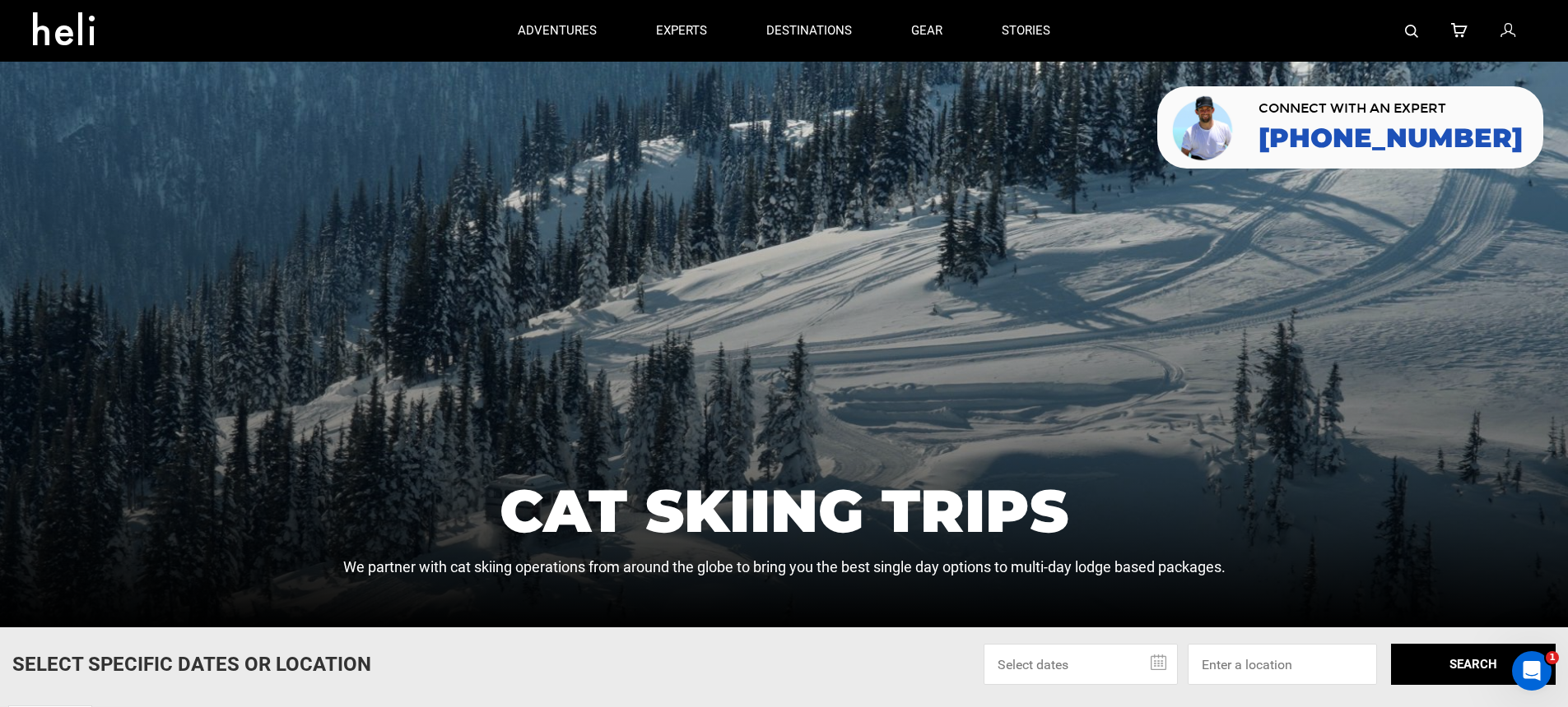
scroll to position [179, 0]
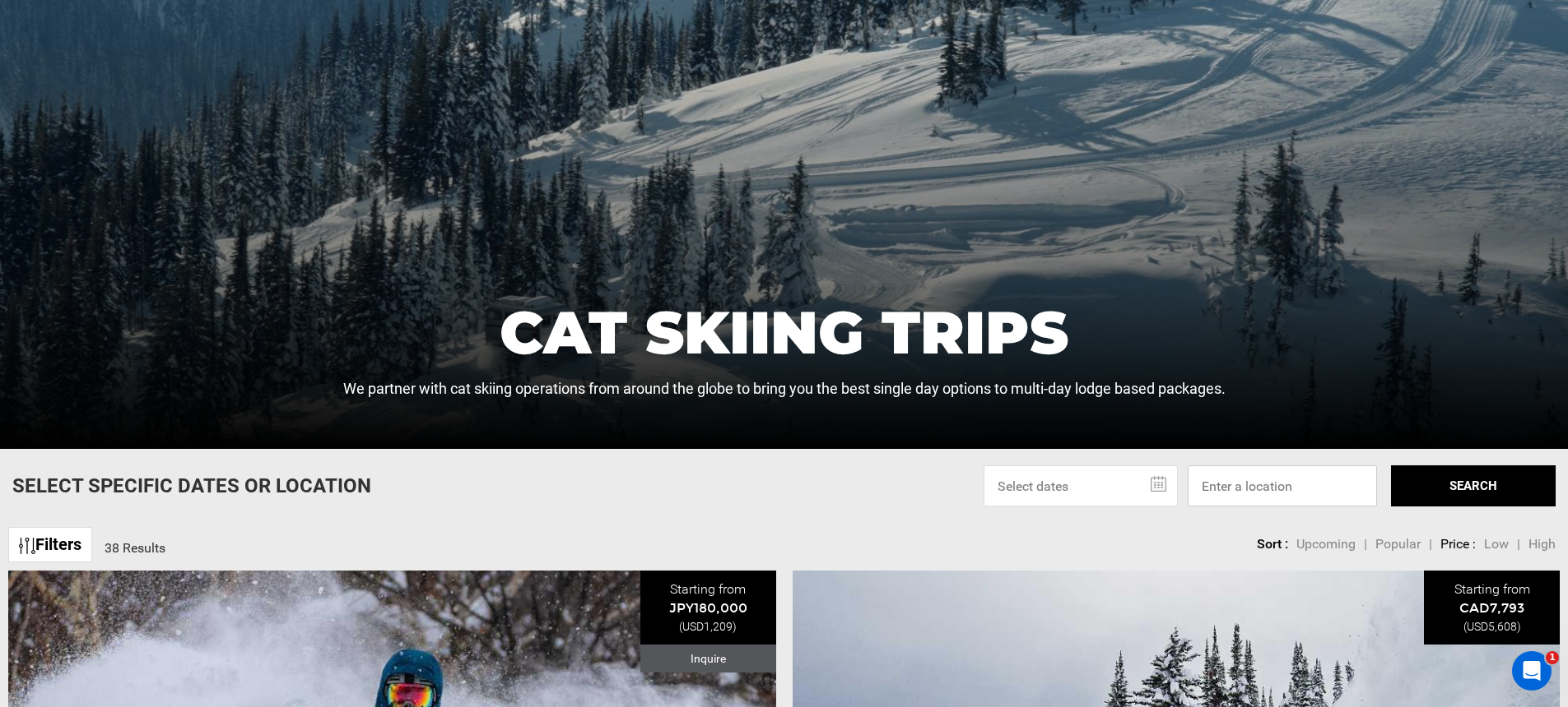
click at [1245, 474] on input at bounding box center [1282, 486] width 190 height 41
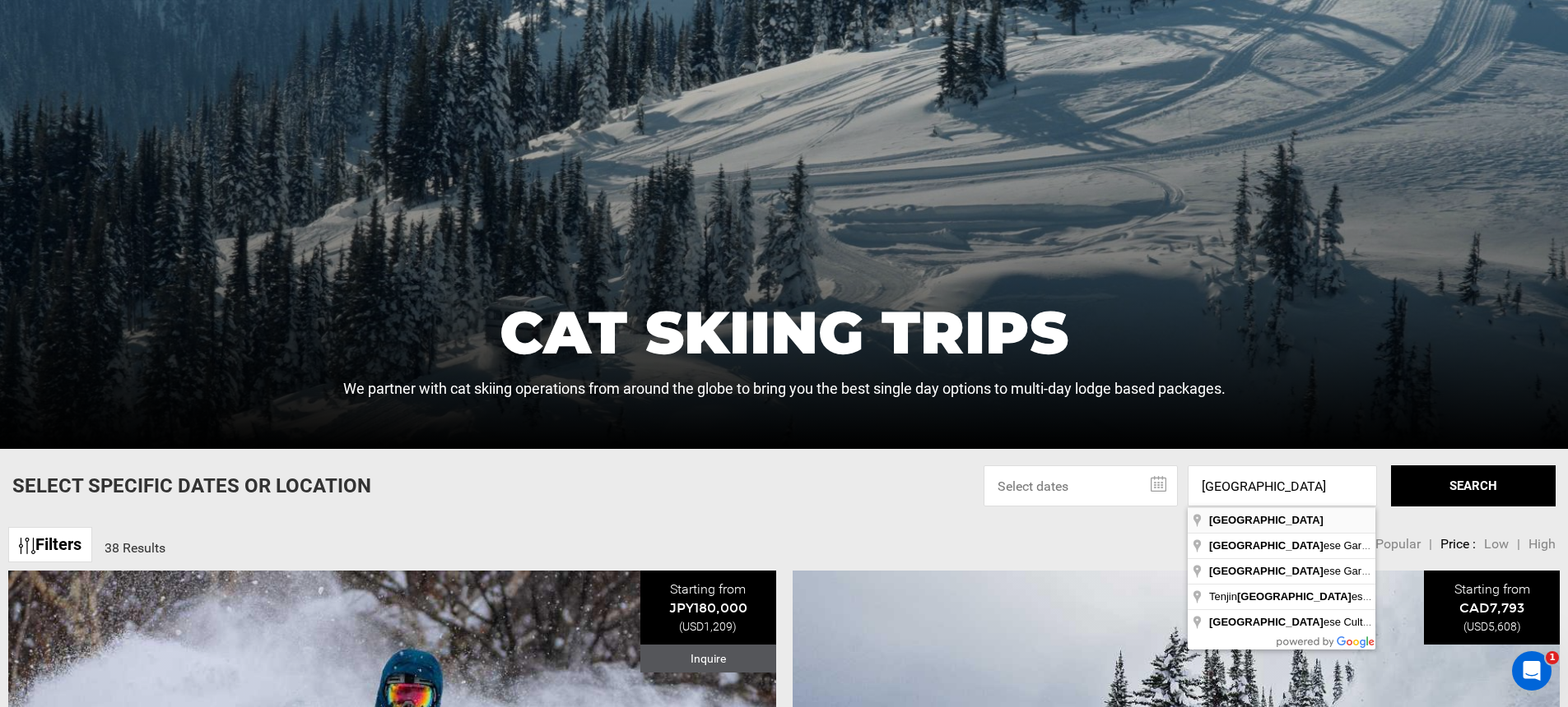
type input "[GEOGRAPHIC_DATA]"
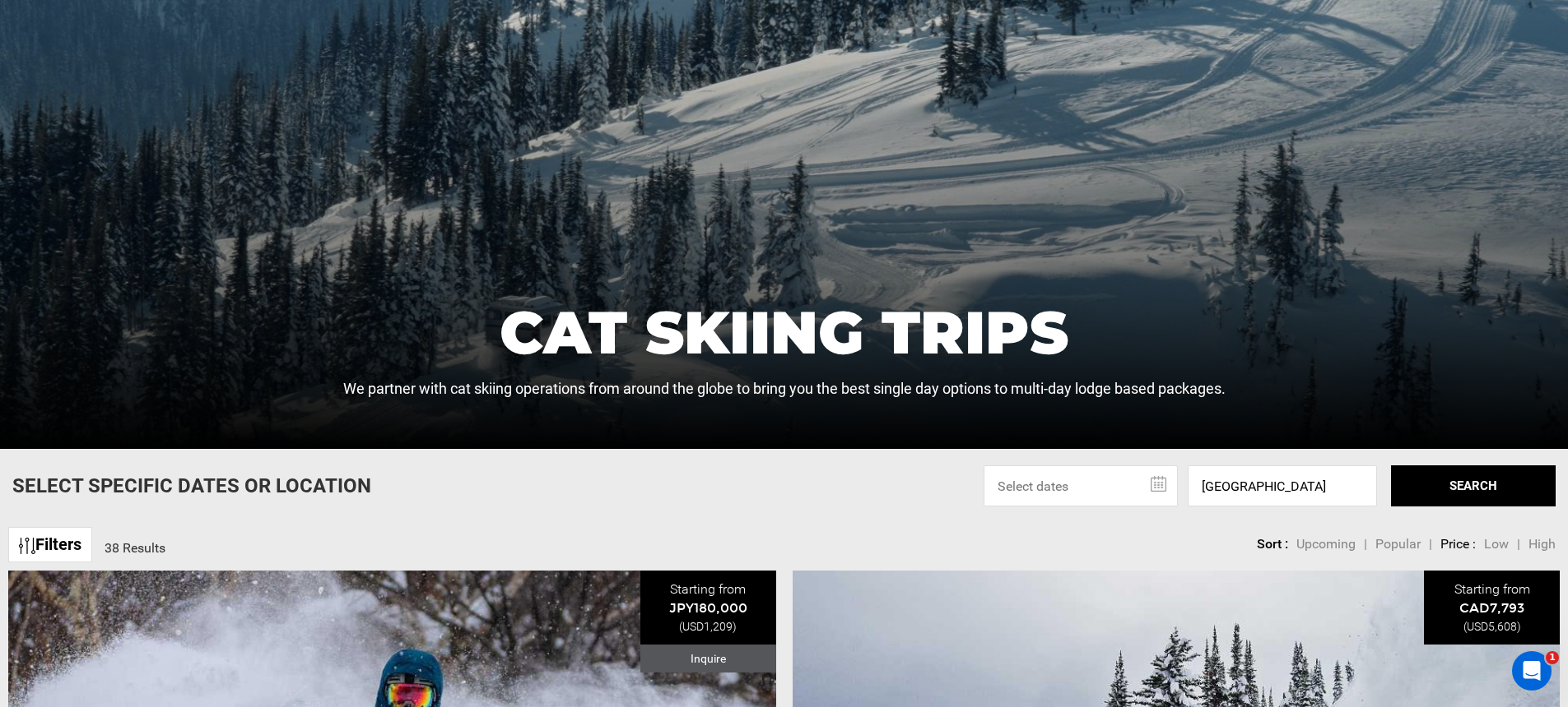
click at [1437, 478] on button "SEARCH" at bounding box center [1474, 486] width 165 height 41
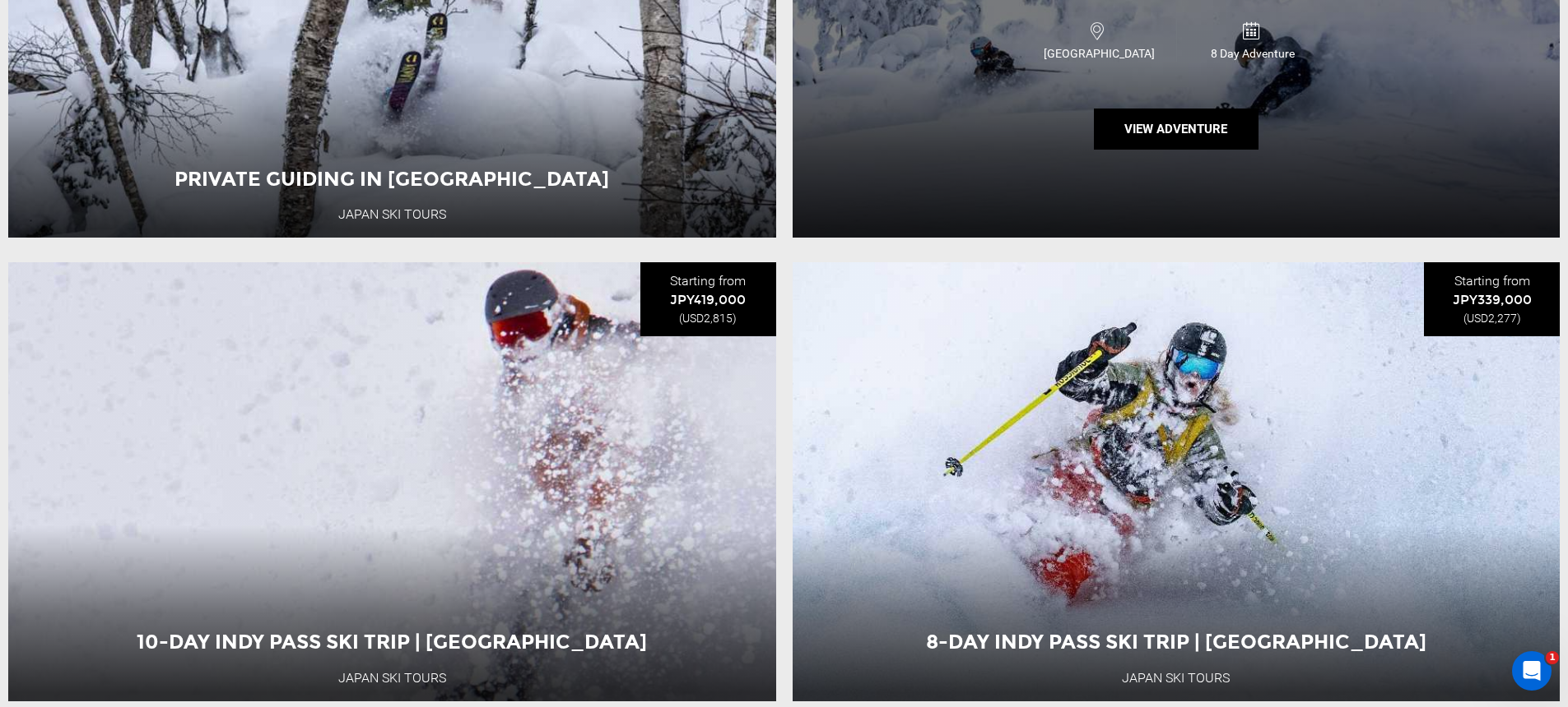
scroll to position [1479, 0]
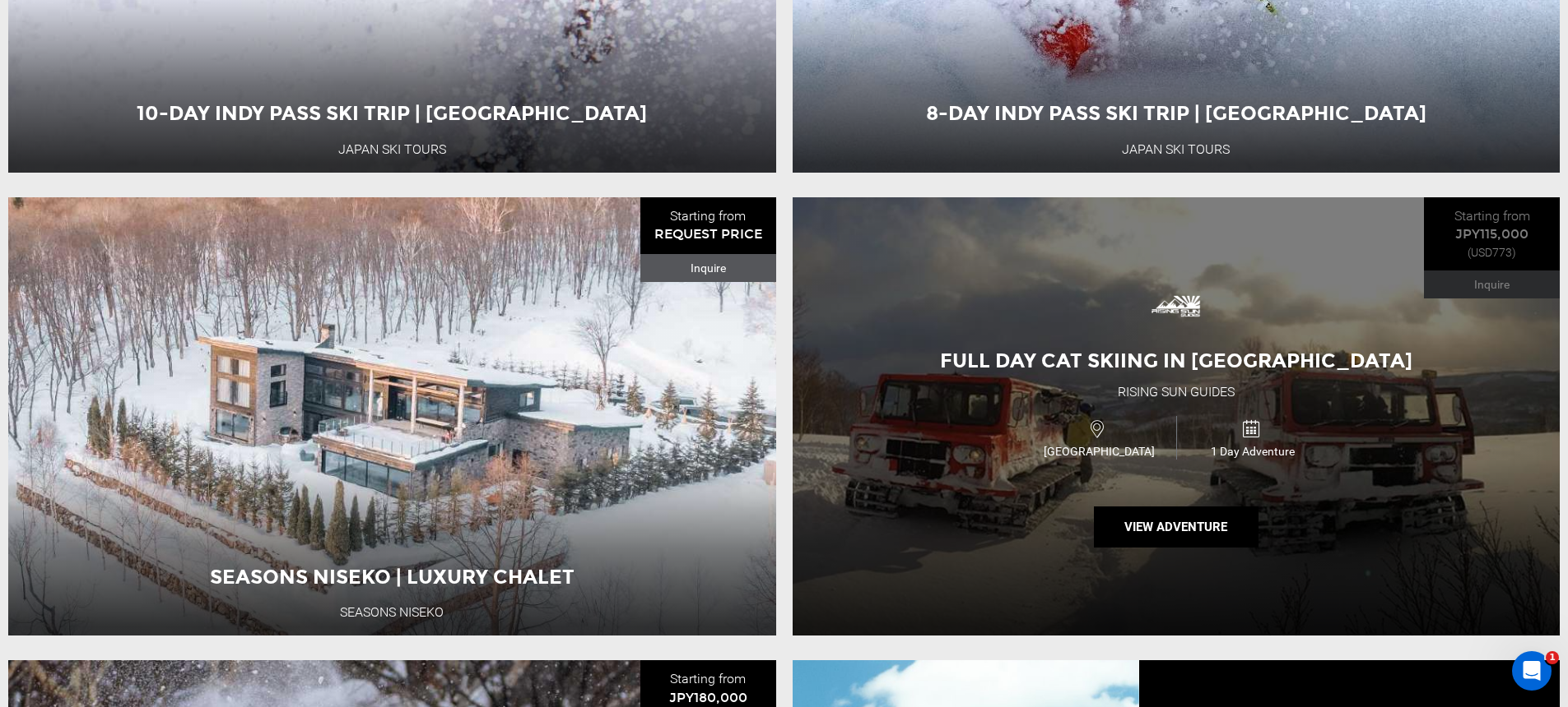
click at [1005, 281] on div "Full Day Cat Skiing in [GEOGRAPHIC_DATA] Rising Sun Guides [GEOGRAPHIC_DATA] 1 …" at bounding box center [1177, 416] width 768 height 439
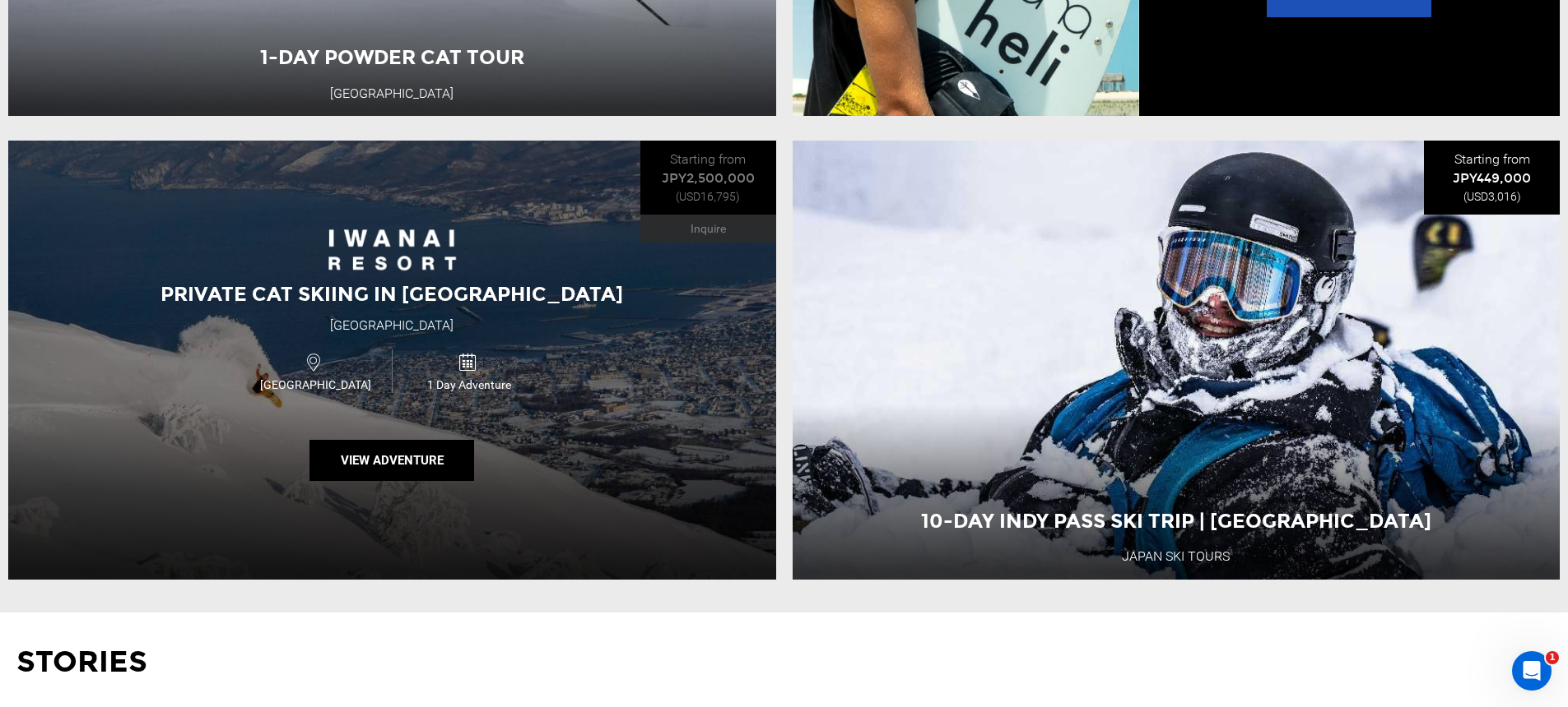
scroll to position [2452, 0]
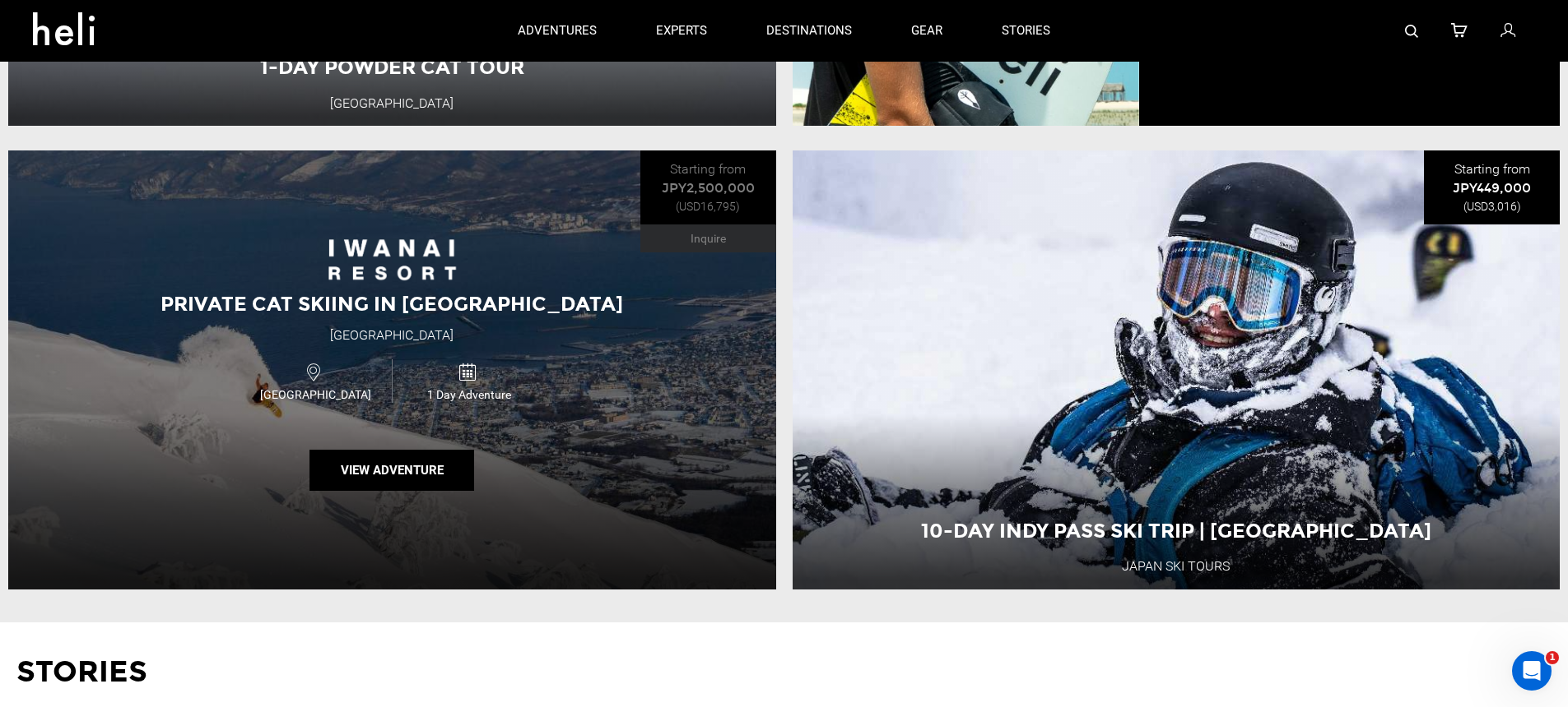
click at [606, 444] on div "Private Cat Skiing in [GEOGRAPHIC_DATA] [GEOGRAPHIC_DATA] [GEOGRAPHIC_DATA] 1 D…" at bounding box center [392, 369] width 768 height 439
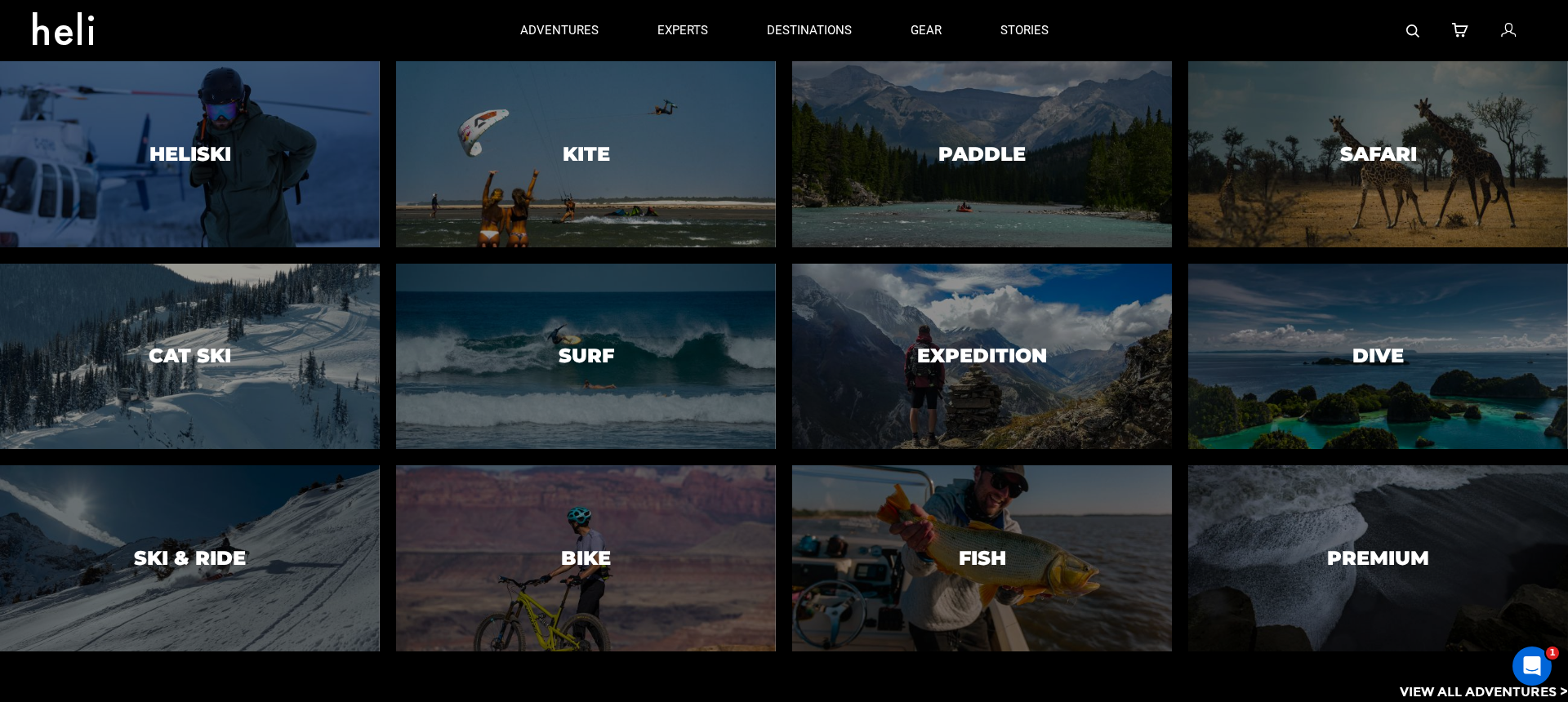
click at [266, 355] on div at bounding box center [189, 356] width 387 height 189
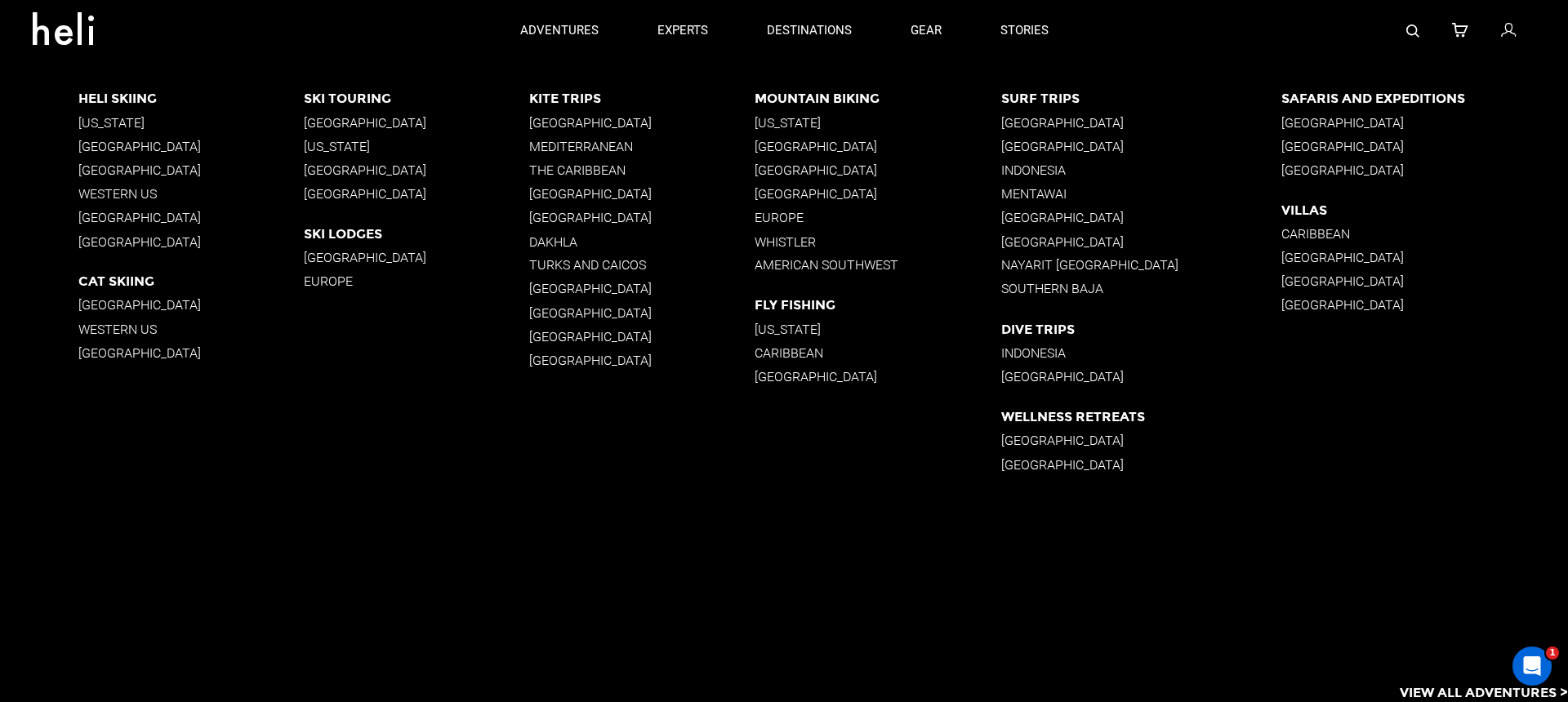
click at [113, 355] on p "[GEOGRAPHIC_DATA]" at bounding box center [190, 353] width 225 height 16
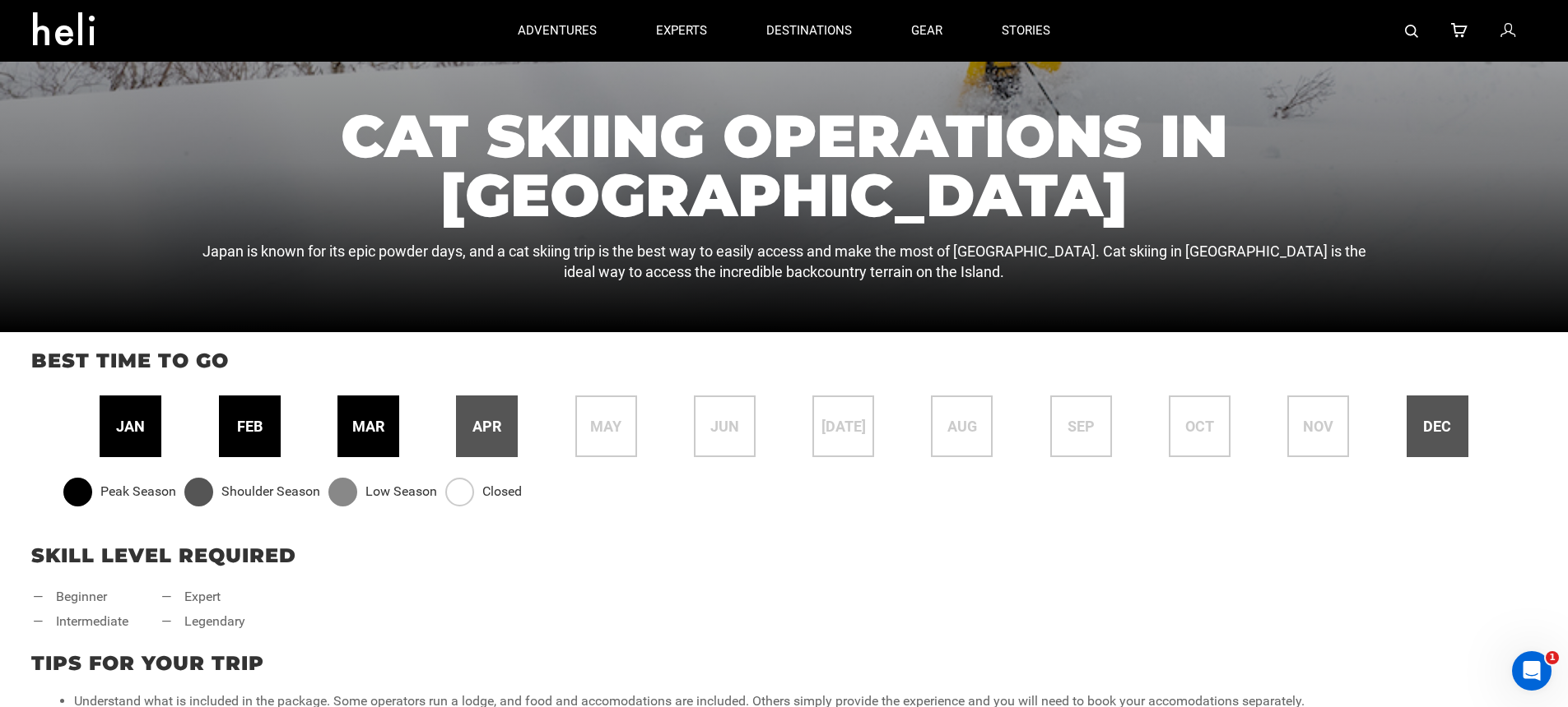
scroll to position [285, 0]
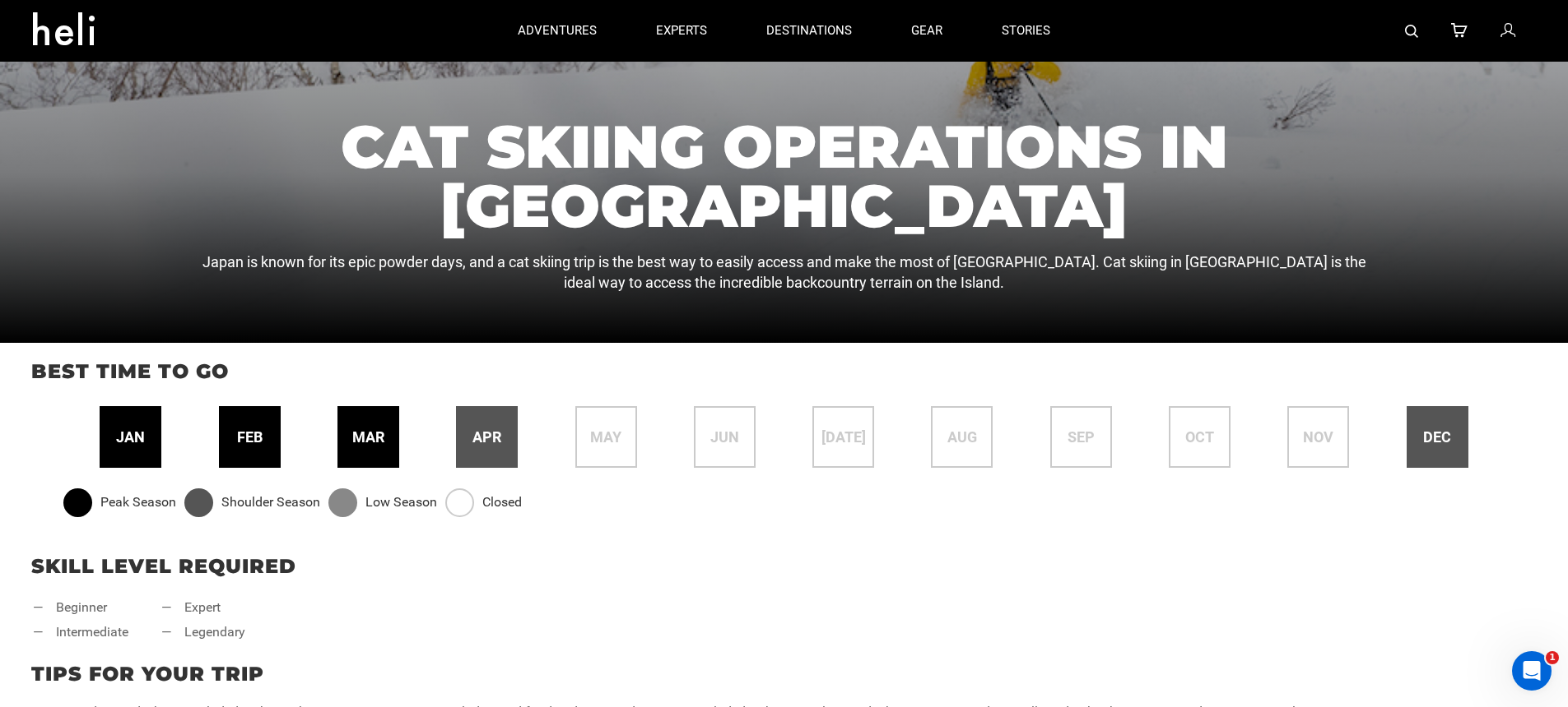
click at [1505, 37] on icon at bounding box center [1507, 31] width 15 height 22
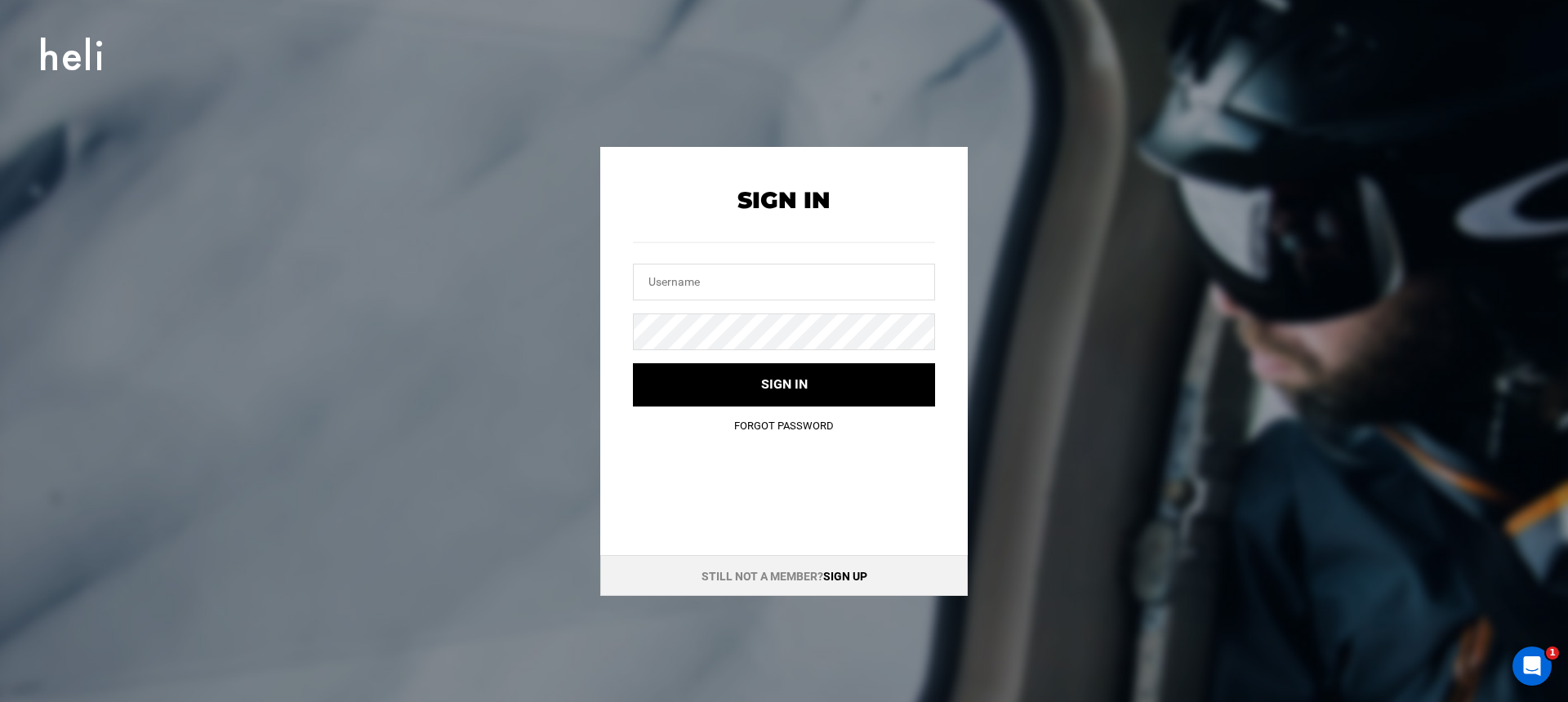
click at [866, 261] on div at bounding box center [784, 260] width 302 height 79
click at [846, 285] on input "text" at bounding box center [784, 283] width 302 height 37
type input "[EMAIL_ADDRESS][DOMAIN_NAME]"
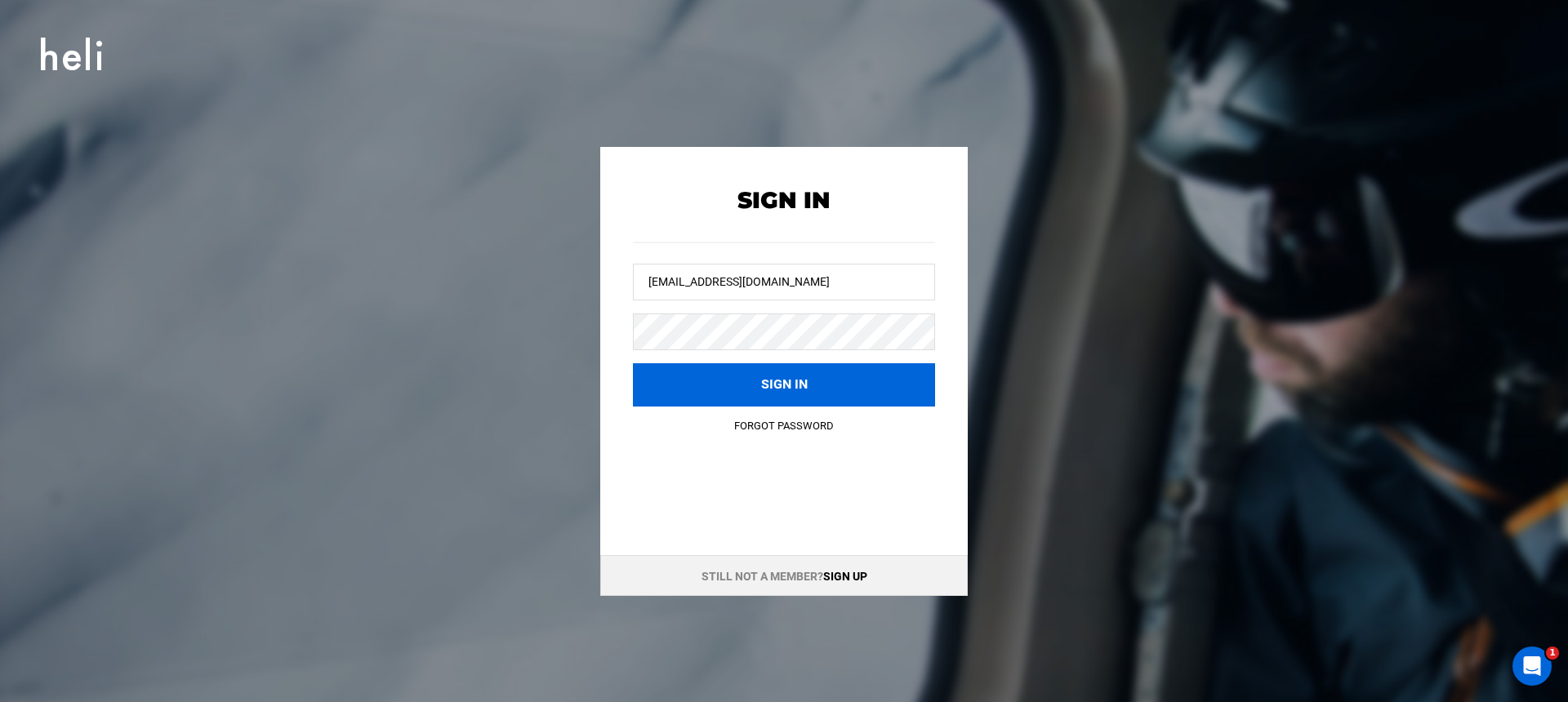
click at [846, 375] on button "Sign in" at bounding box center [784, 385] width 302 height 43
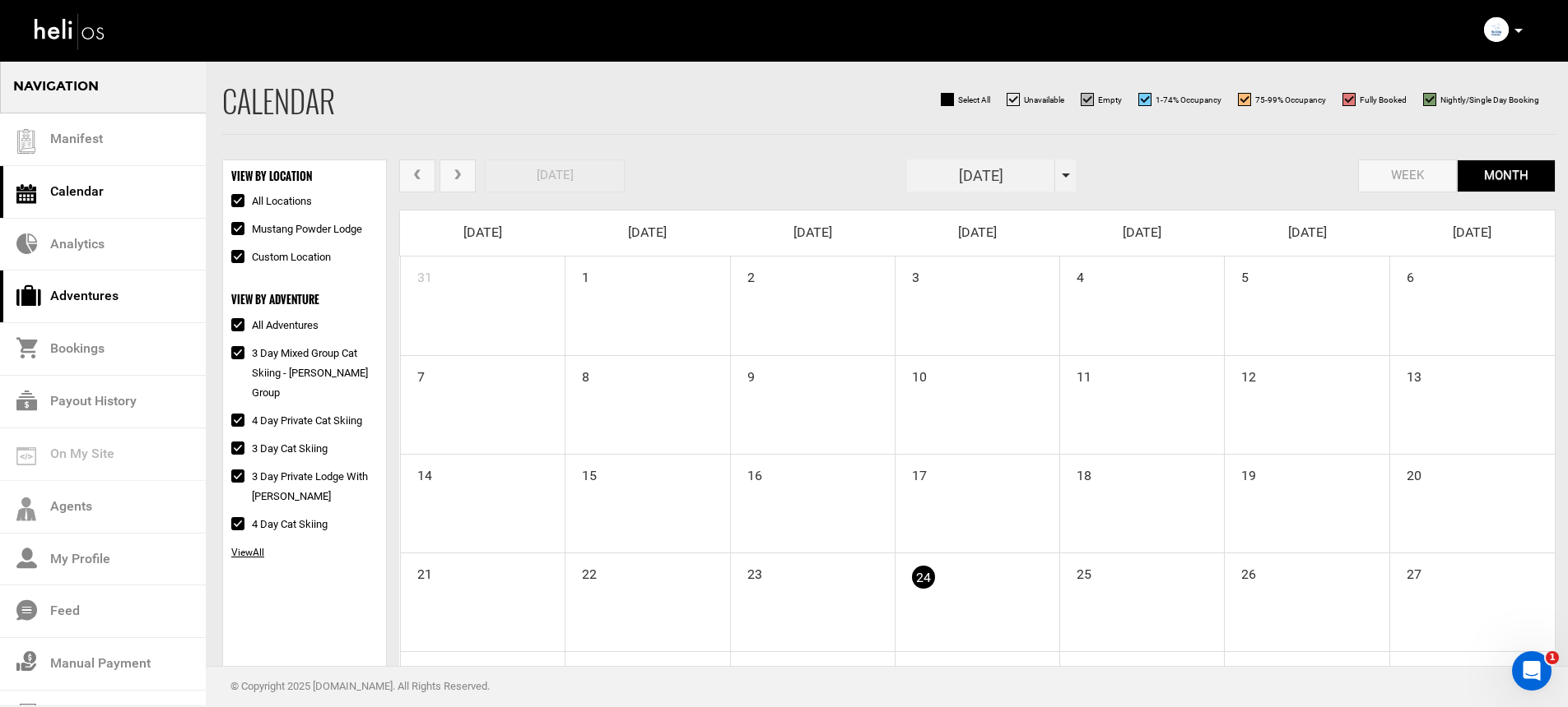
click at [180, 293] on link "Adventures" at bounding box center [102, 298] width 205 height 53
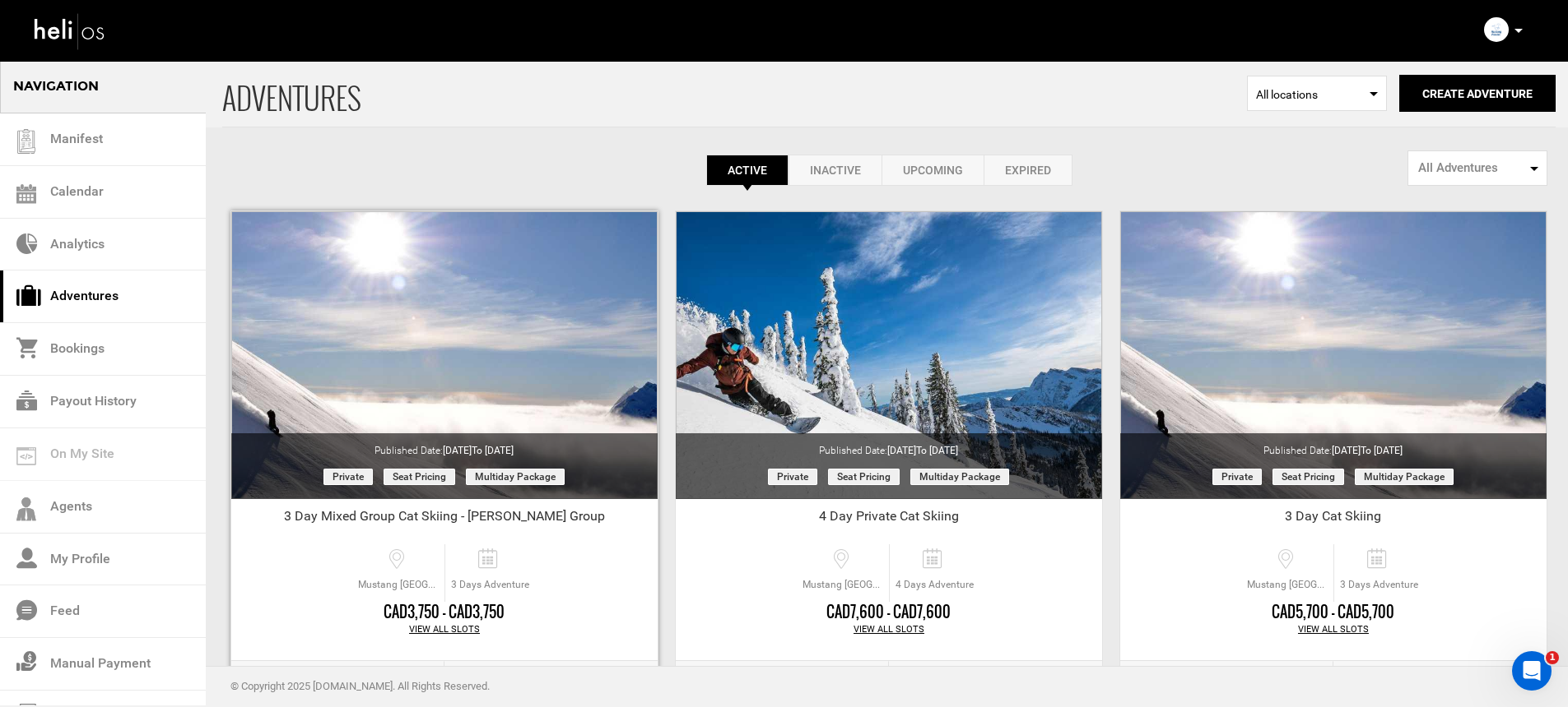
scroll to position [22, 0]
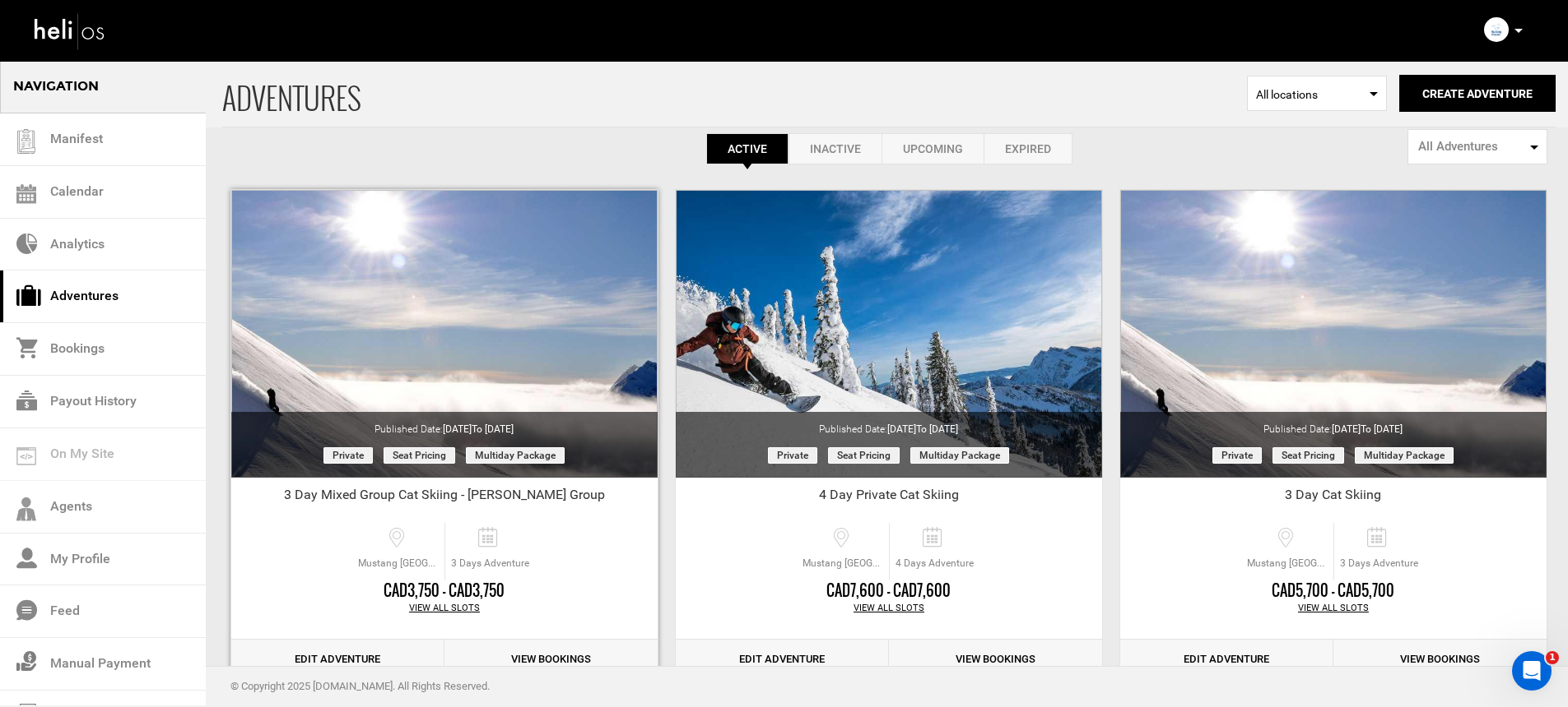
click at [449, 610] on div "View All Slots" at bounding box center [444, 608] width 426 height 13
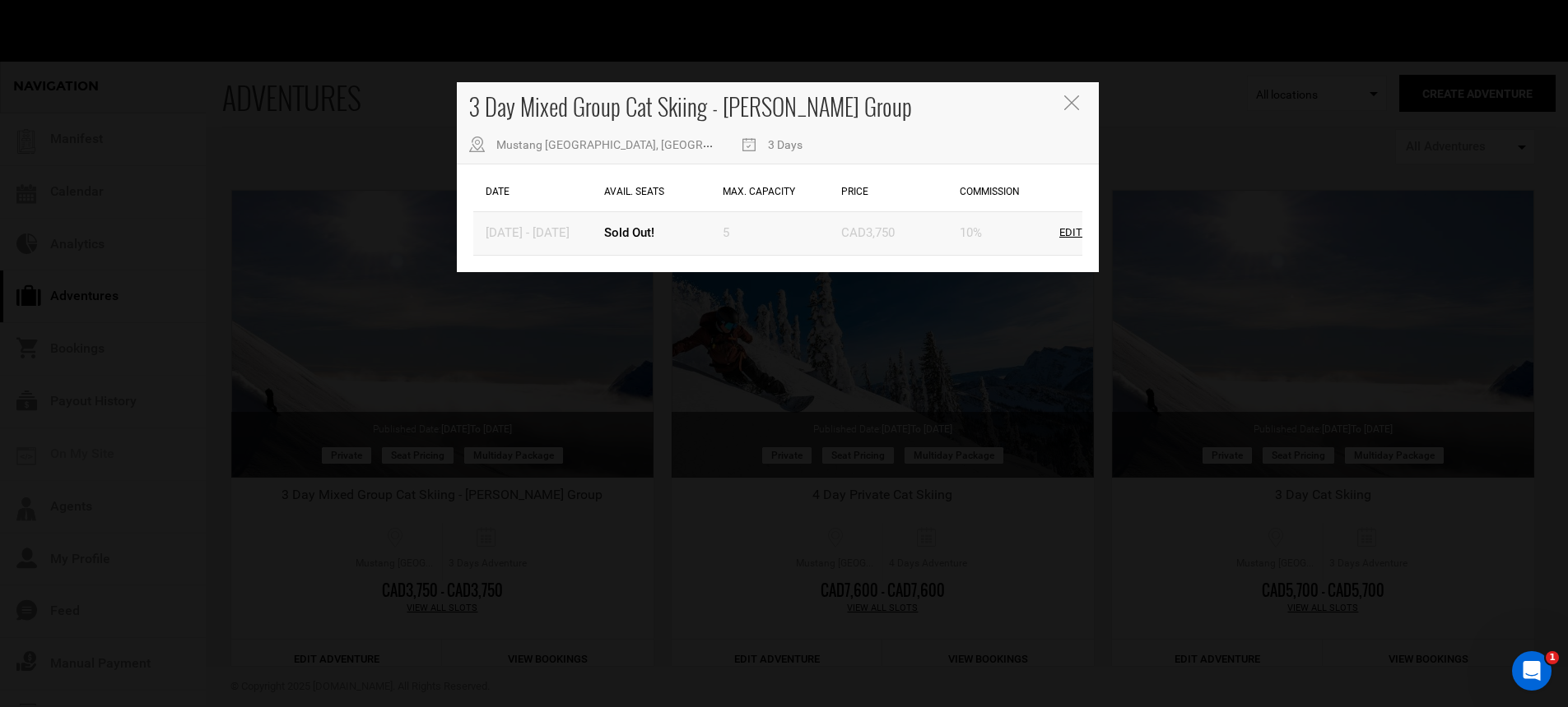
click at [1062, 236] on div "Edit" at bounding box center [1070, 234] width 23 height 16
type input "[DATE]"
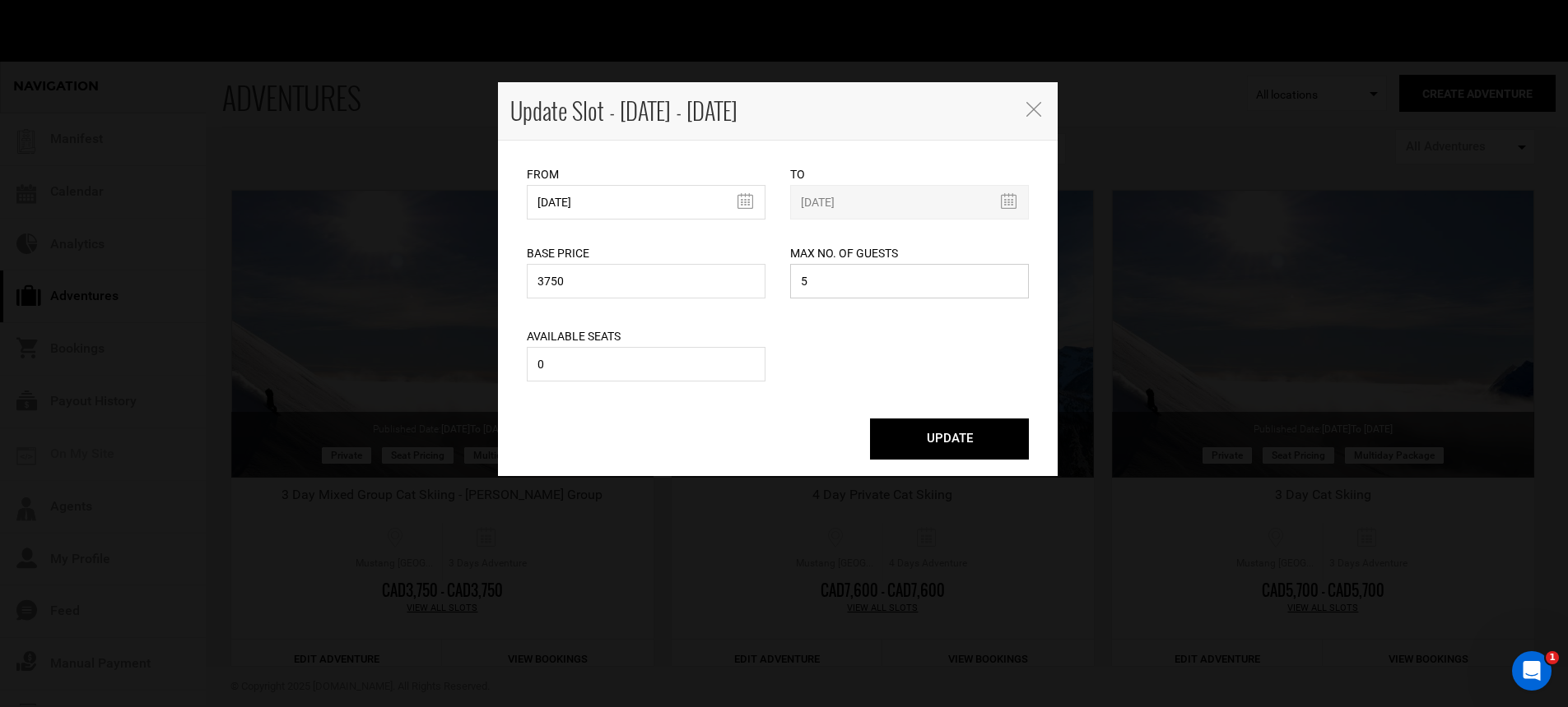
click at [858, 281] on input "5" at bounding box center [909, 281] width 239 height 34
type input "6"
click at [736, 349] on input "0" at bounding box center [645, 364] width 239 height 34
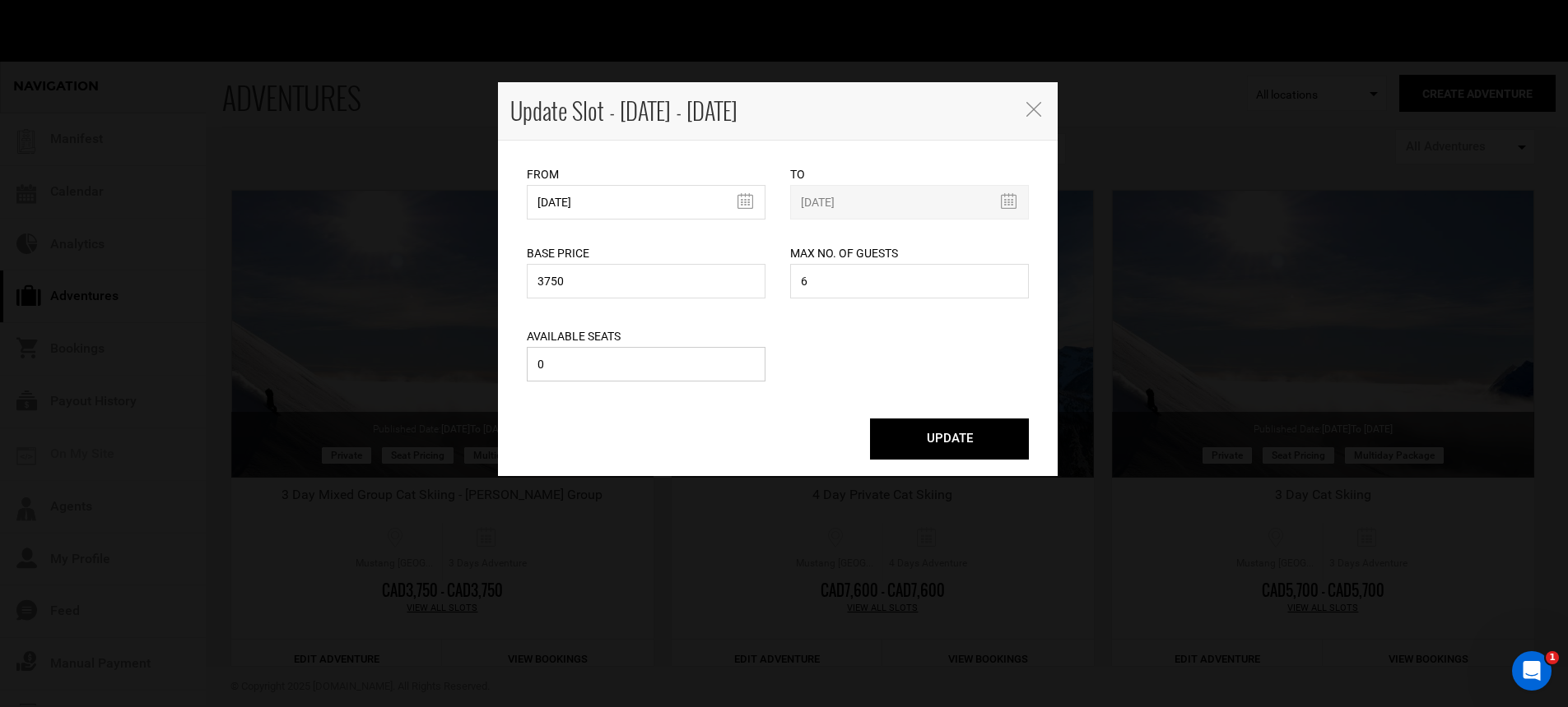
click at [729, 357] on input "0" at bounding box center [645, 364] width 239 height 34
click at [728, 357] on input "0" at bounding box center [645, 364] width 239 height 34
click at [726, 357] on input "0" at bounding box center [645, 364] width 239 height 34
type input "1"
click at [920, 424] on button "UPDATE" at bounding box center [949, 439] width 159 height 41
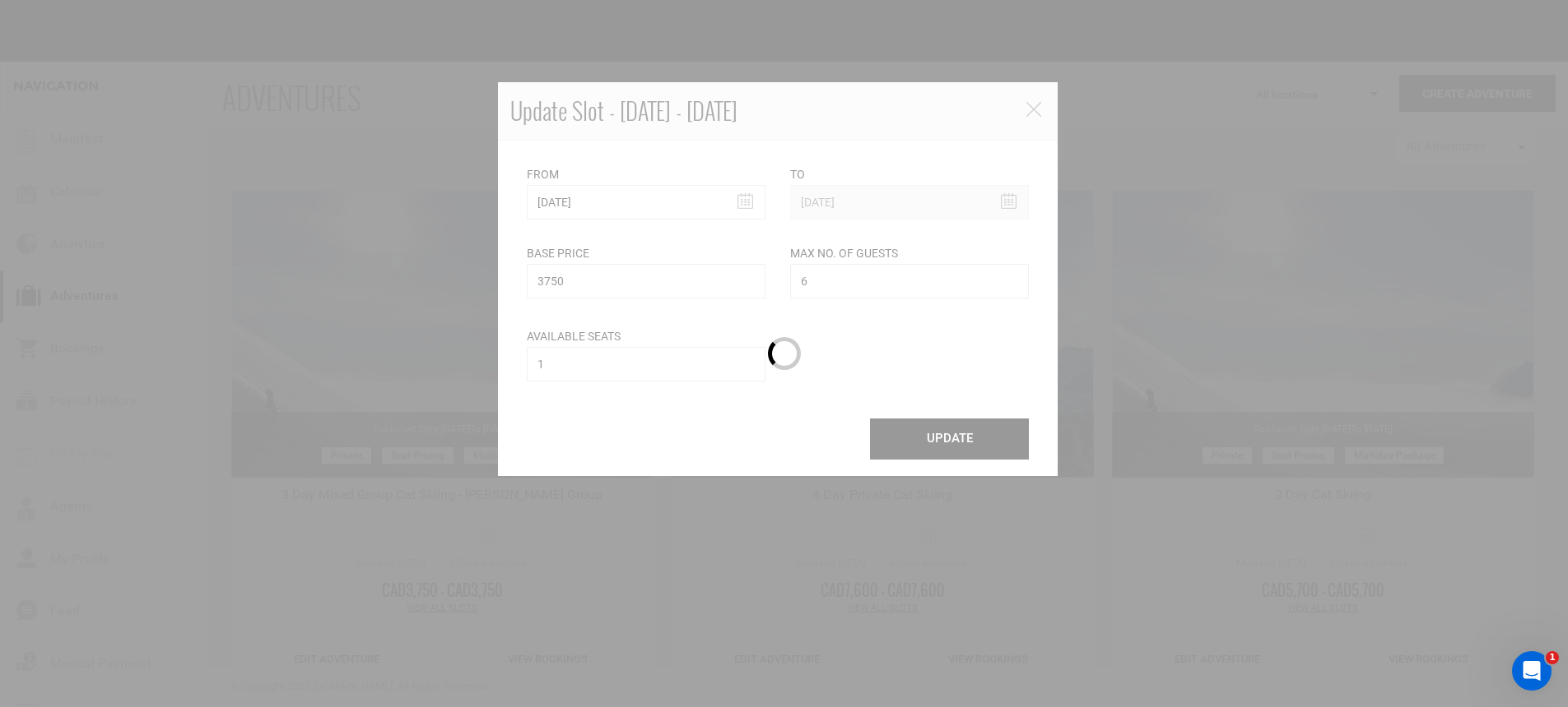
scroll to position [0, 0]
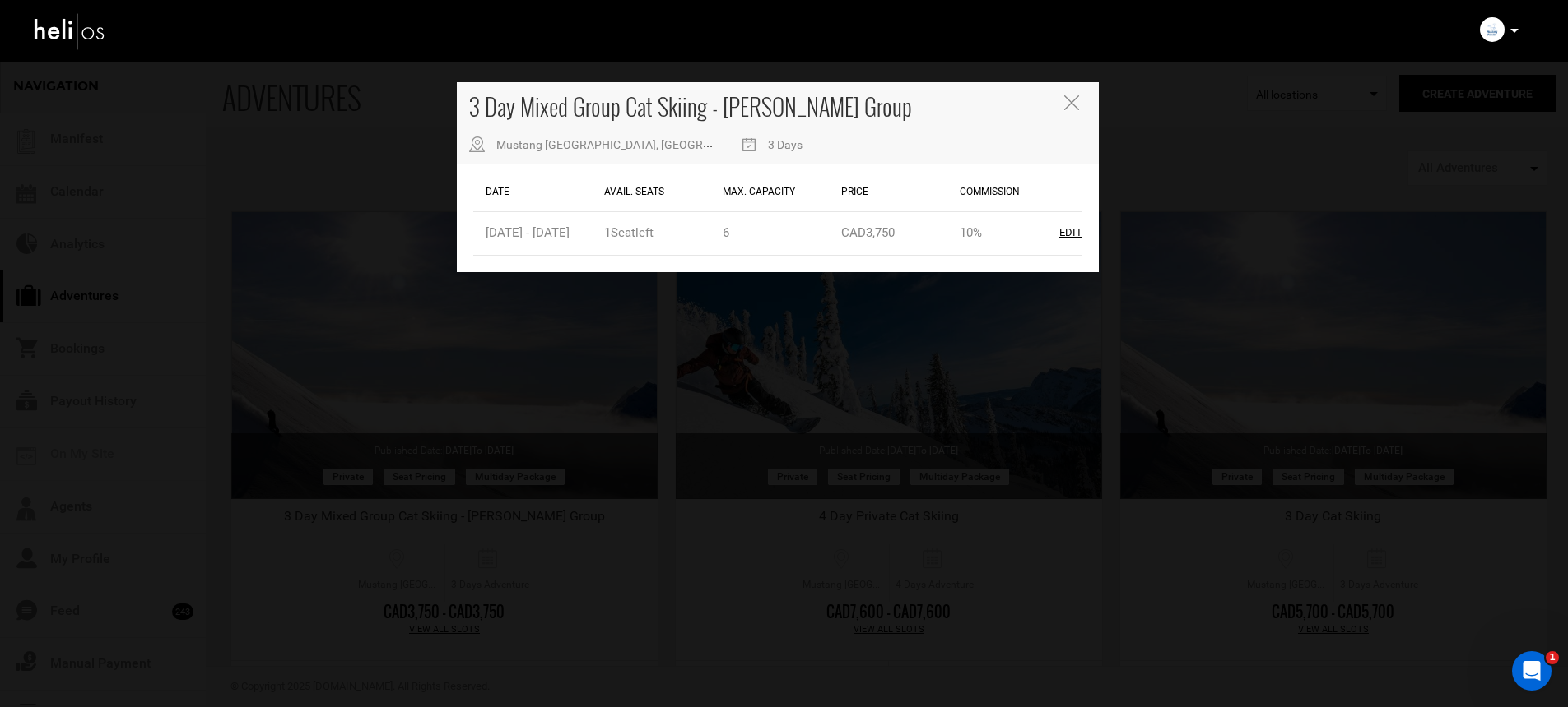
click at [1077, 101] on icon "Close" at bounding box center [1071, 102] width 15 height 15
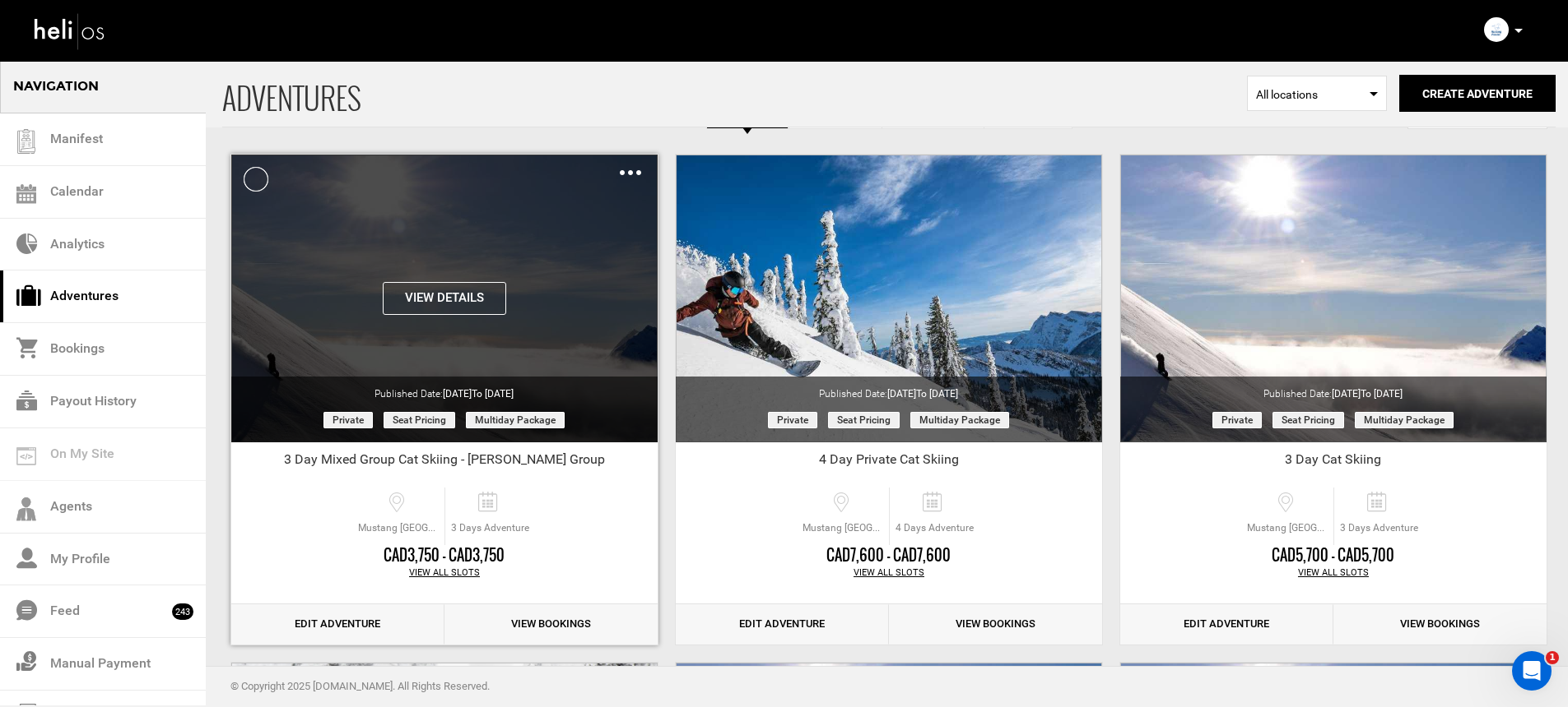
scroll to position [119, 0]
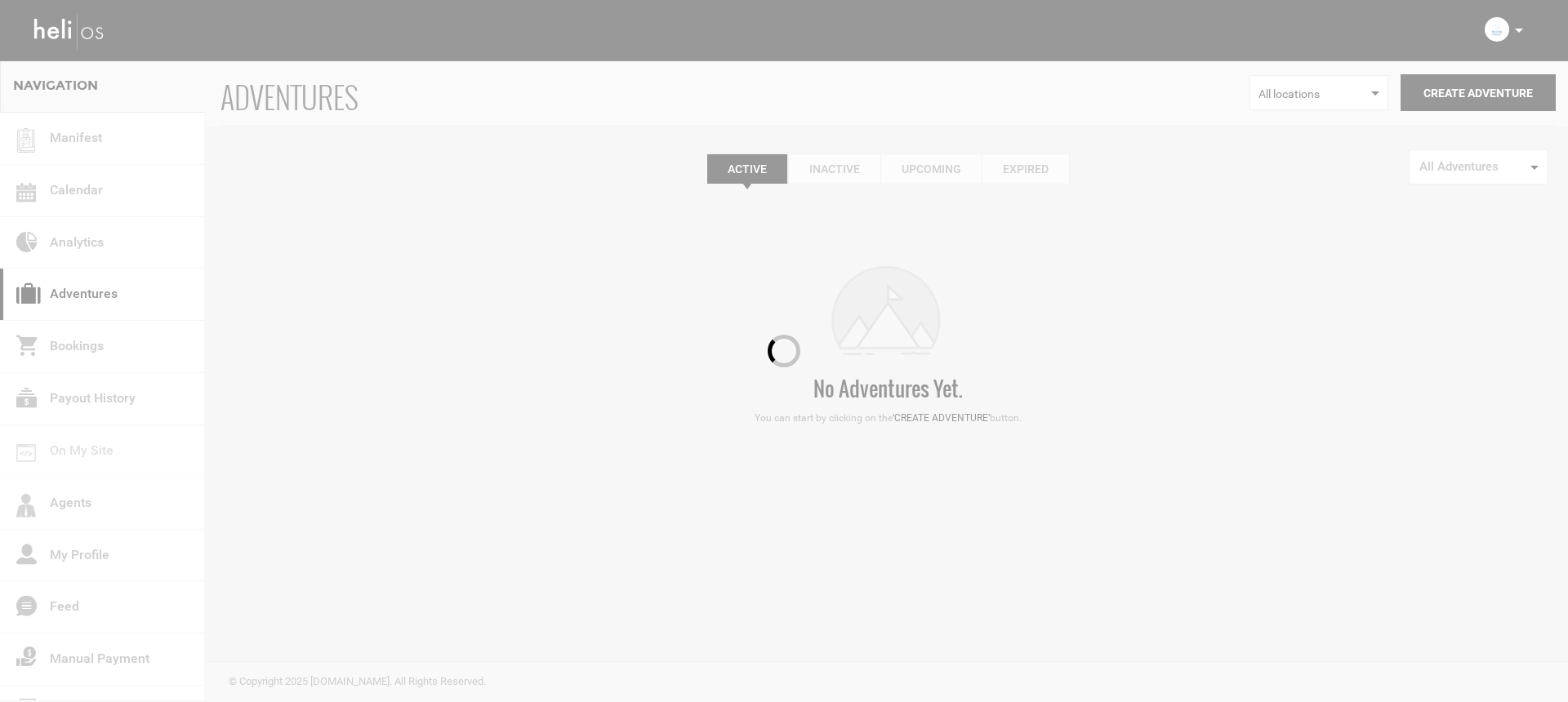
click at [1520, 32] on div at bounding box center [784, 351] width 1568 height 702
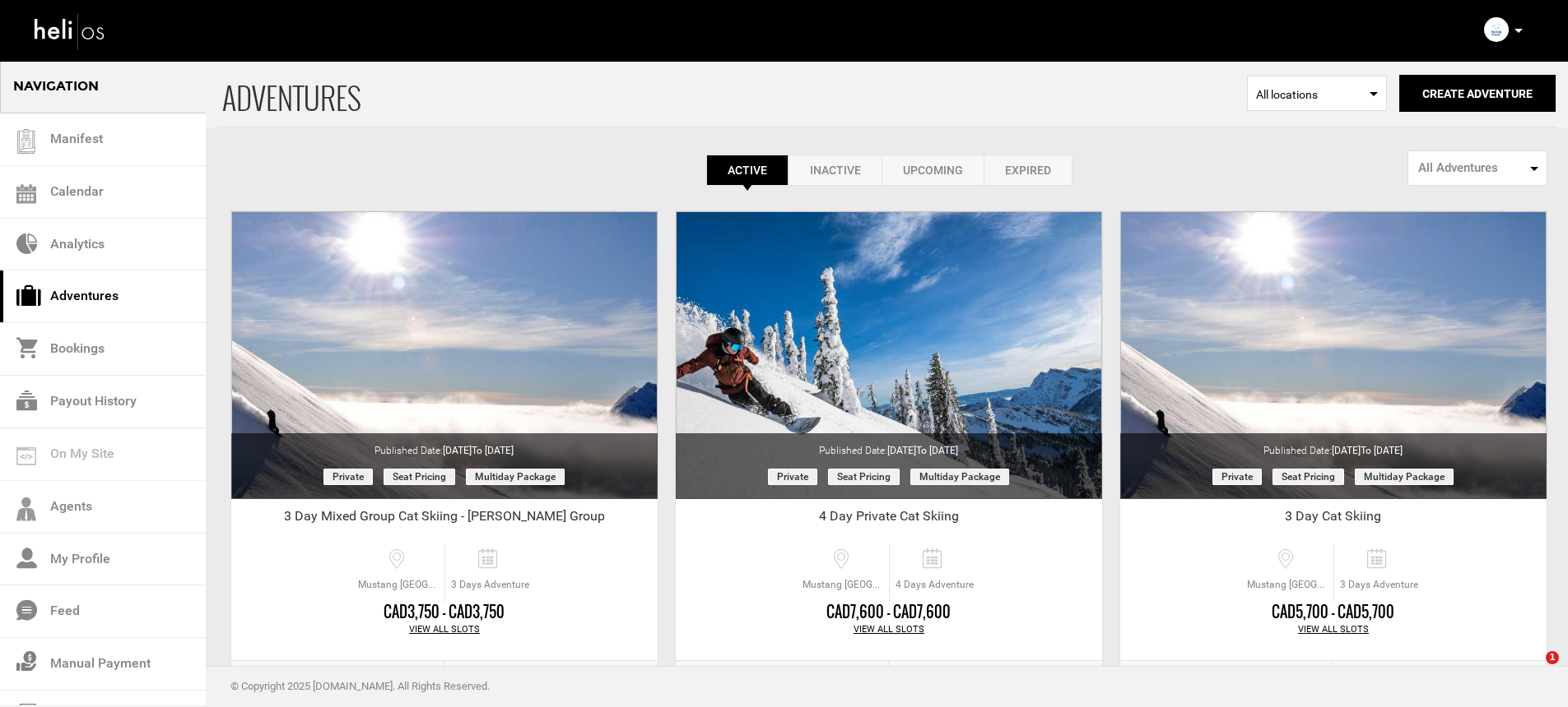
click at [1517, 31] on icon at bounding box center [1518, 30] width 8 height 4
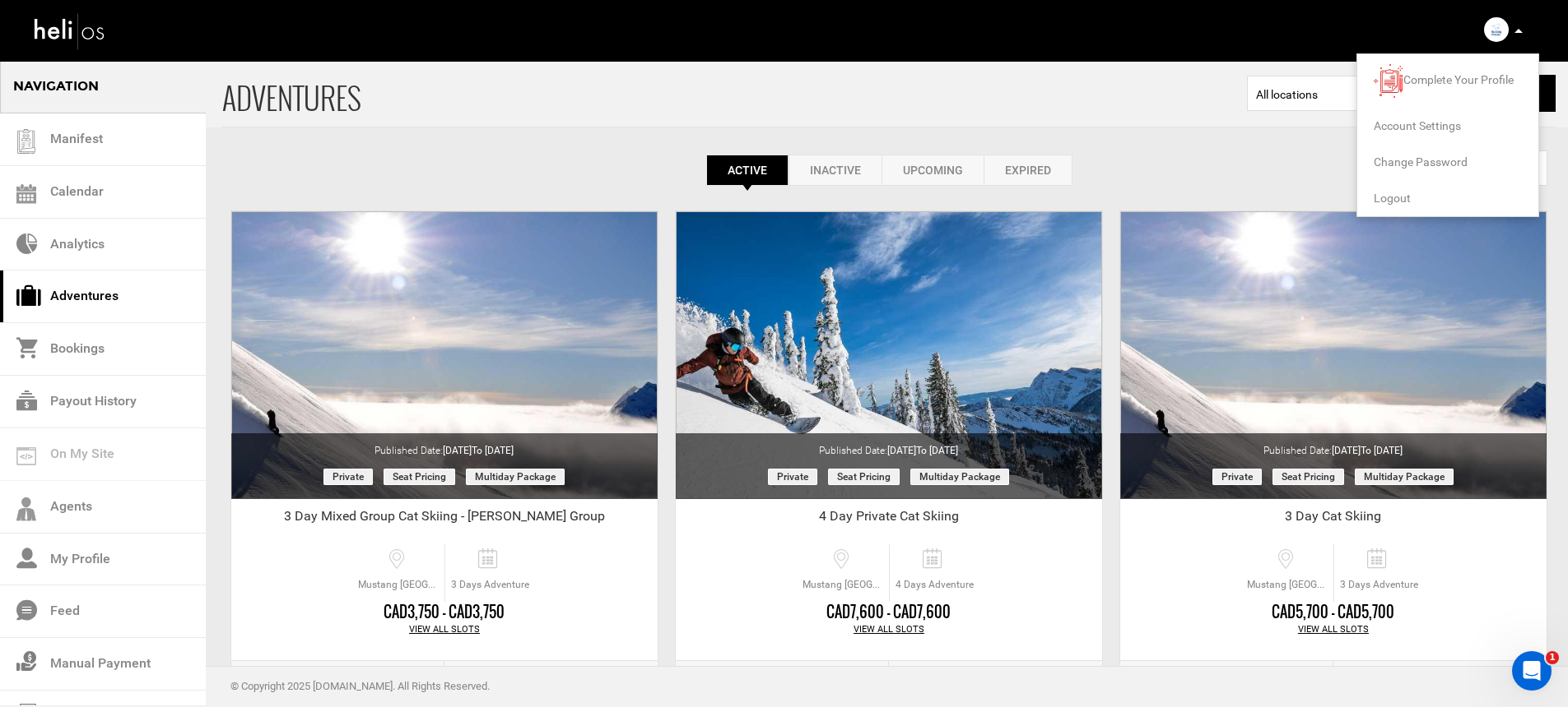
click at [1401, 196] on span "Logout" at bounding box center [1392, 197] width 37 height 13
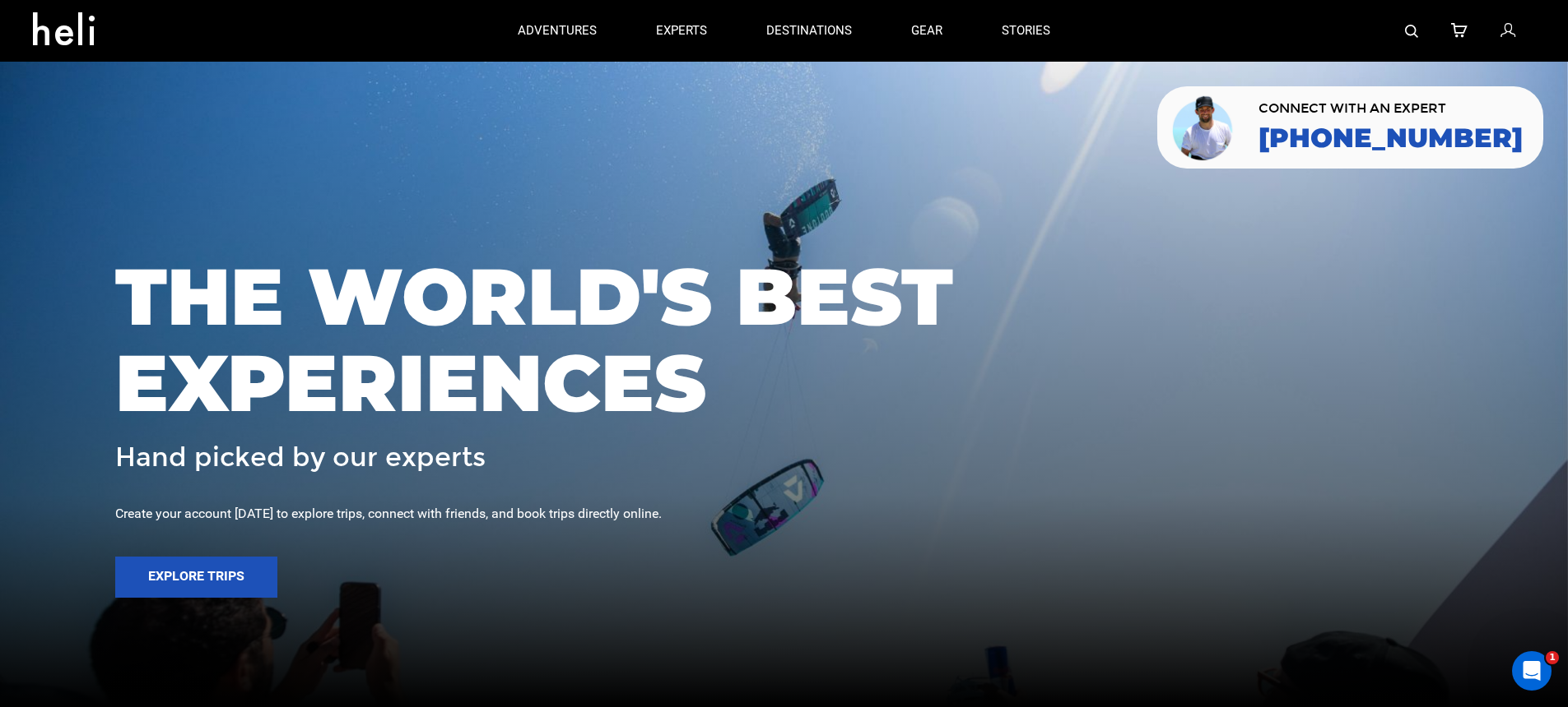
click at [1416, 29] on img at bounding box center [1411, 30] width 13 height 13
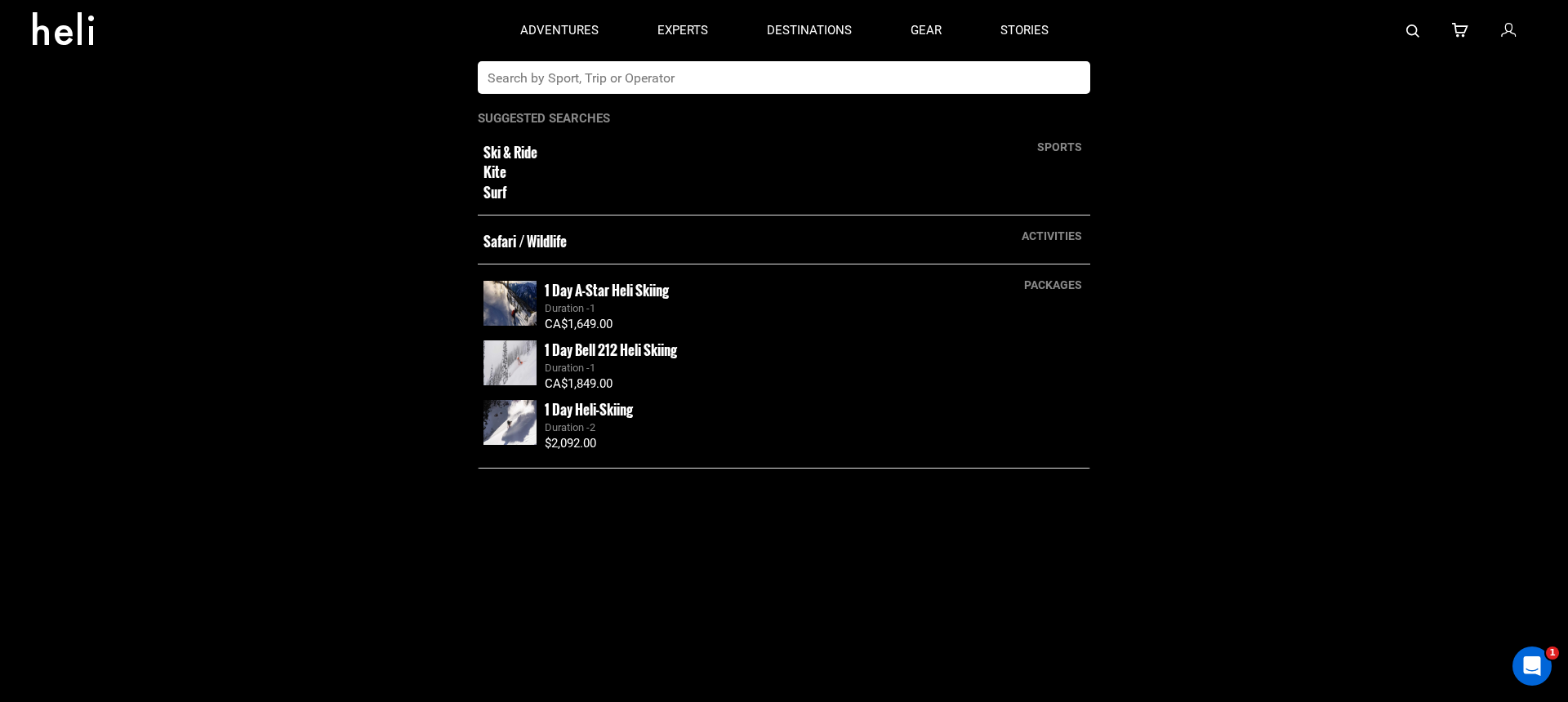
click at [794, 86] on input "text" at bounding box center [767, 78] width 579 height 33
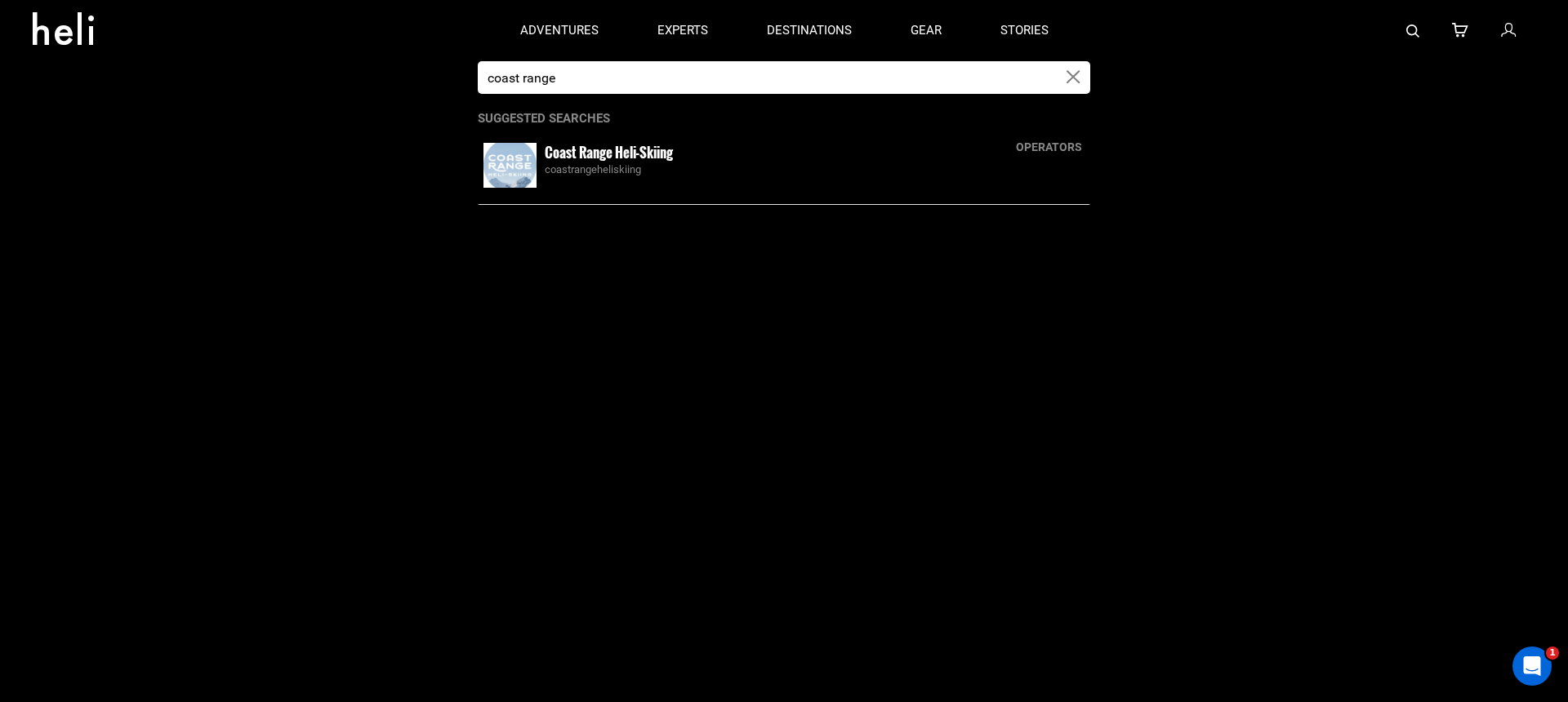
type input "coast range"
click at [697, 155] on div "Coast Range Heli-Skiing coastrangeheliskiing" at bounding box center [815, 161] width 540 height 35
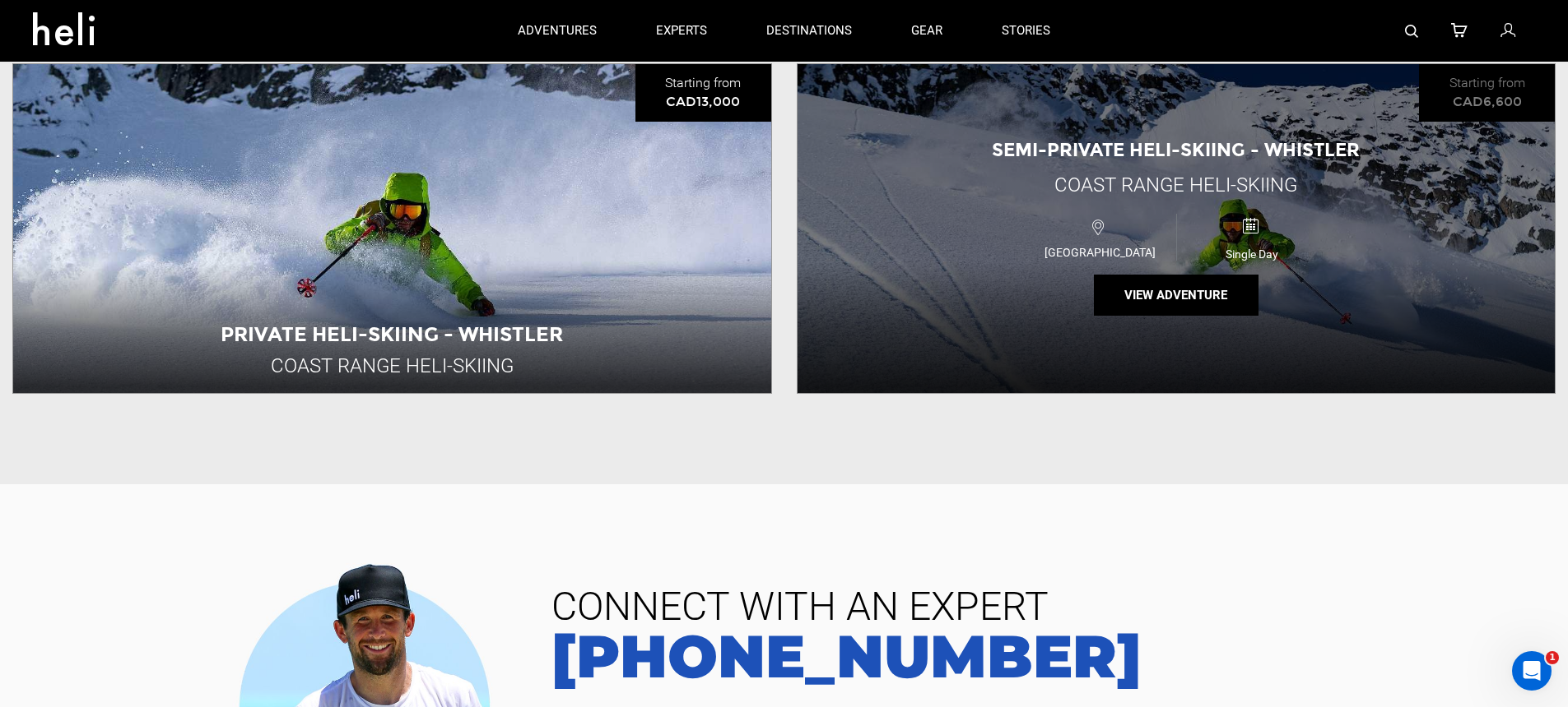
scroll to position [827, 0]
